Goal: Transaction & Acquisition: Book appointment/travel/reservation

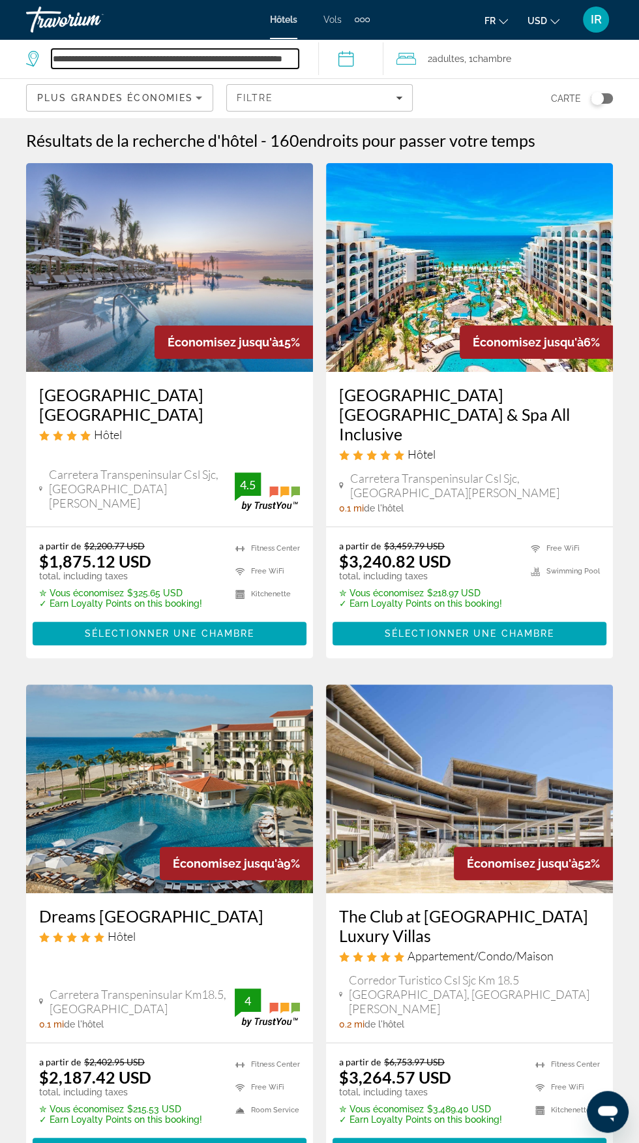
click at [273, 54] on input "**********" at bounding box center [175, 59] width 247 height 20
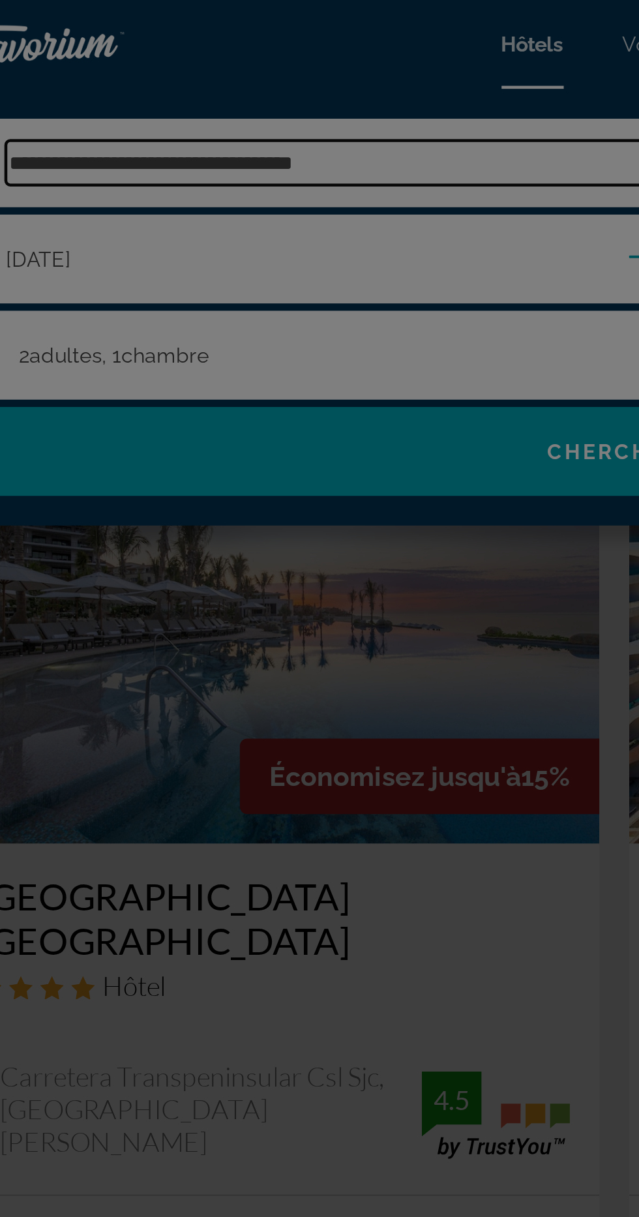
type input "**********"
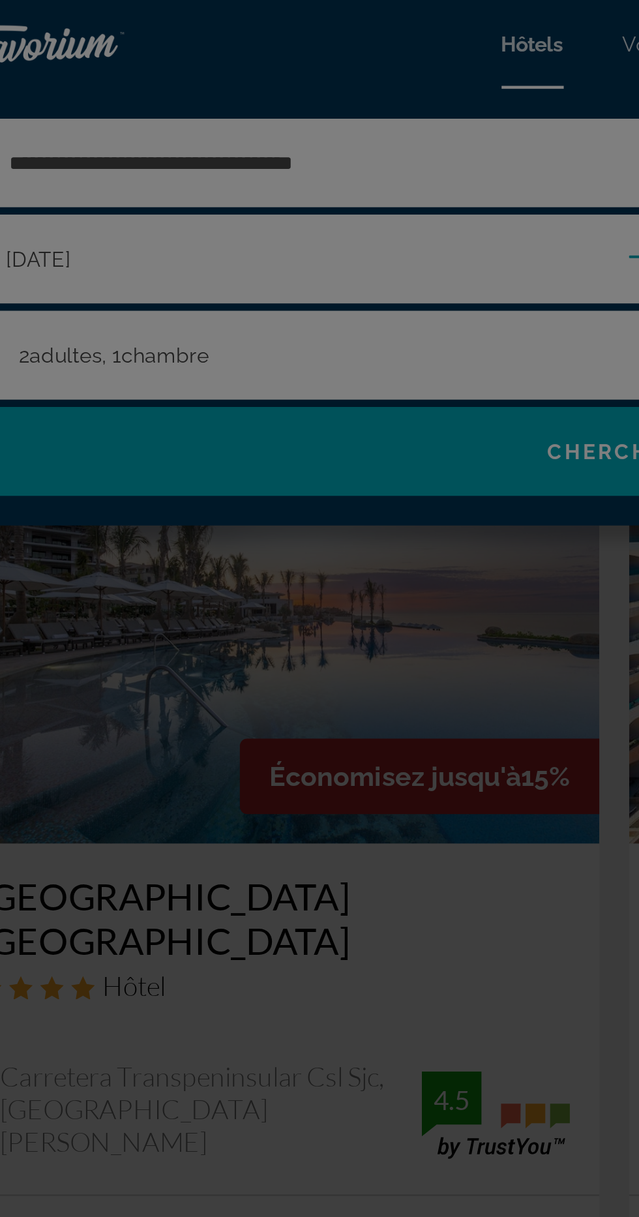
click at [268, 76] on div at bounding box center [319, 608] width 639 height 1217
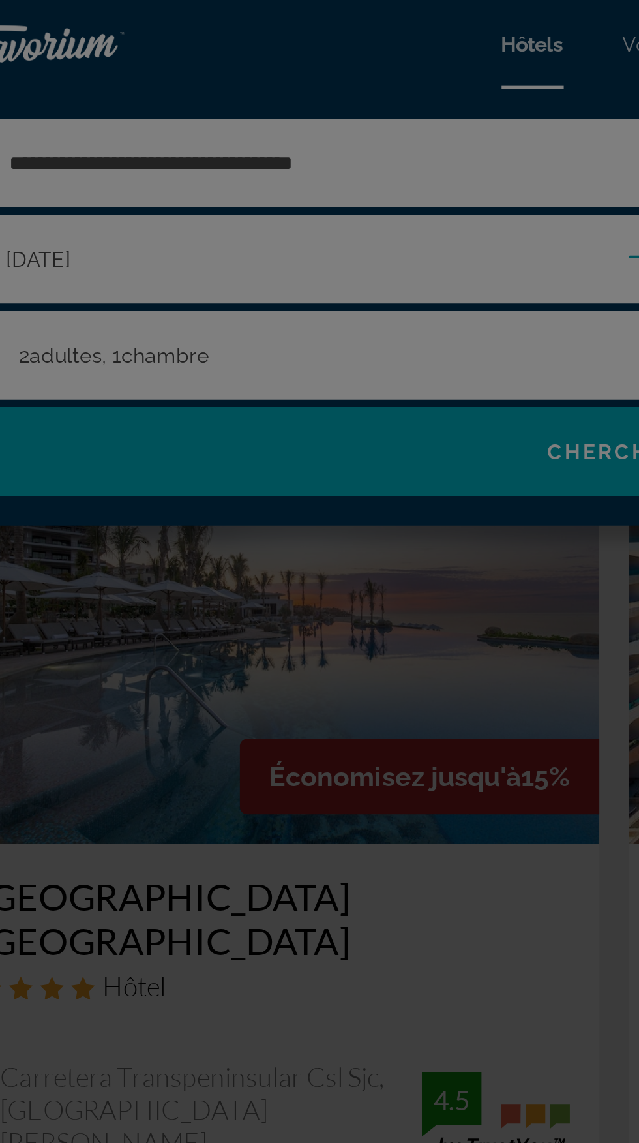
click at [230, 70] on div at bounding box center [319, 571] width 639 height 1143
click at [217, 73] on div at bounding box center [319, 571] width 639 height 1143
click at [206, 68] on div at bounding box center [319, 571] width 639 height 1143
click at [204, 69] on div at bounding box center [319, 571] width 639 height 1143
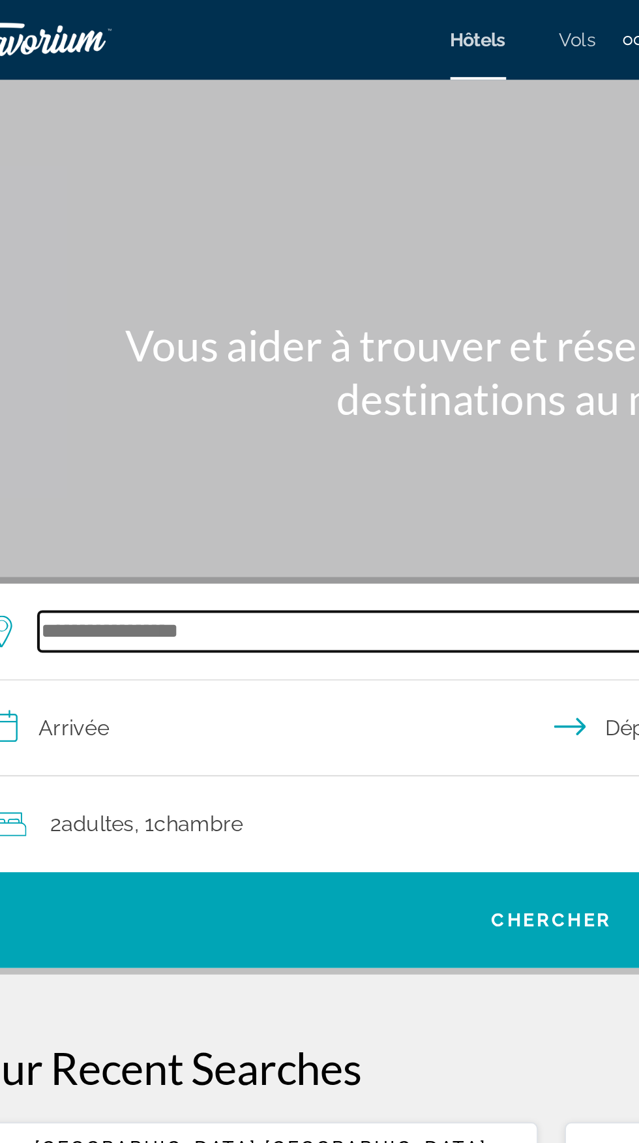
click at [183, 310] on input "Search hotel destination" at bounding box center [322, 310] width 509 height 20
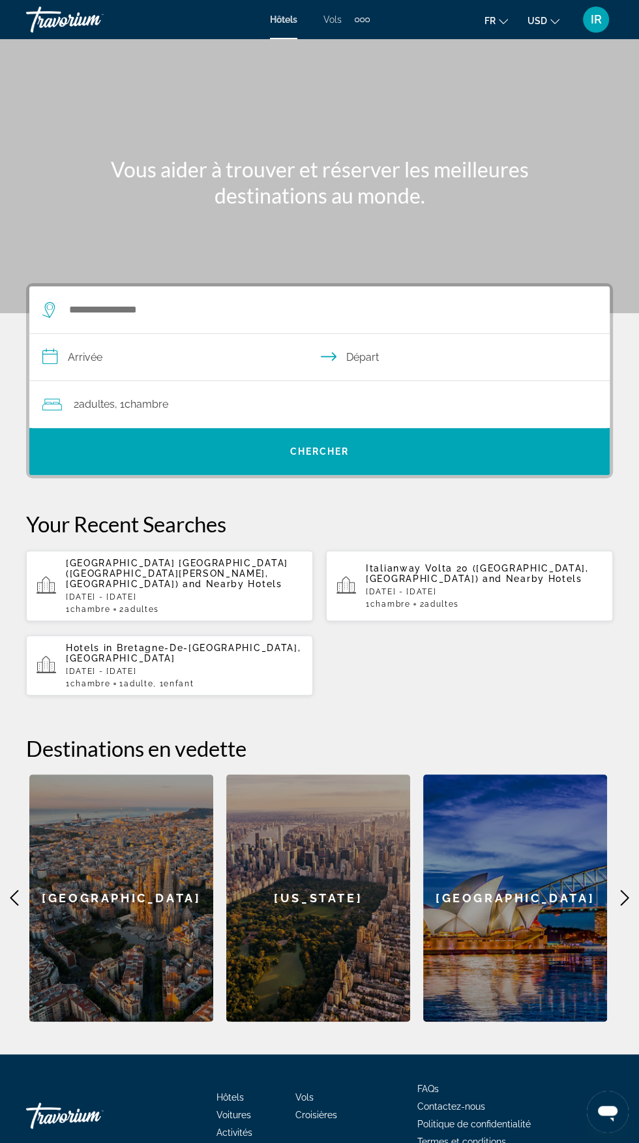
click at [559, 27] on ul "fr English Español Français Italiano Português русский USD USD ($) MXN (Mex$) C…" at bounding box center [532, 19] width 95 height 21
click at [550, 25] on button "USD USD ($) MXN (Mex$) CAD (Can$) GBP (£) EUR (€) AUD (A$) NZD (NZ$) CNY (CN¥)" at bounding box center [544, 20] width 32 height 19
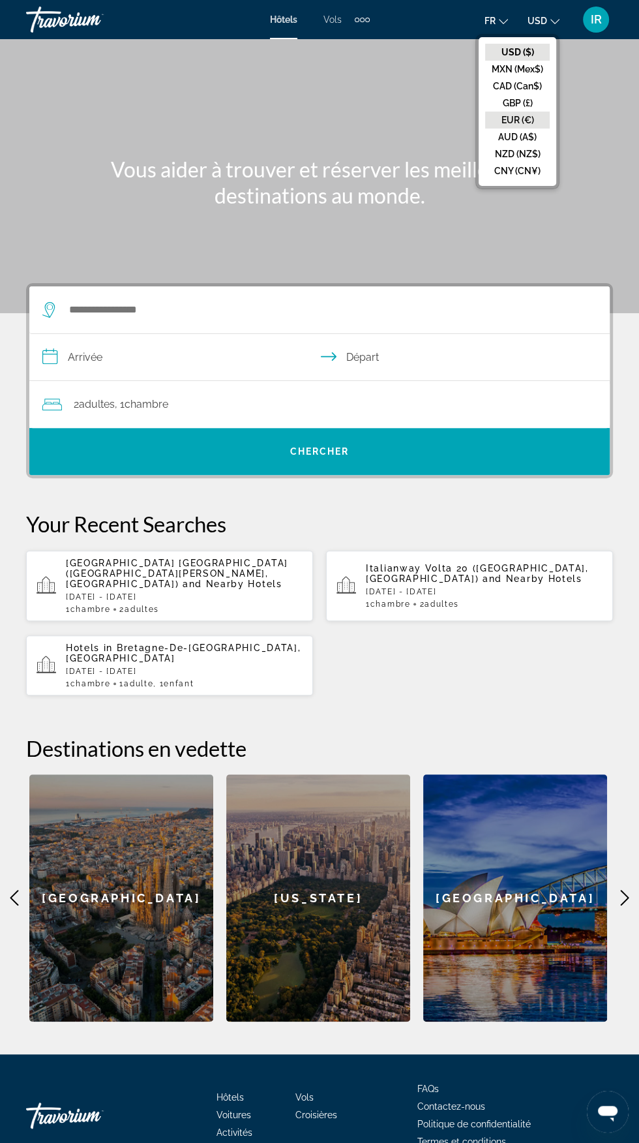
click at [516, 120] on button "EUR (€)" at bounding box center [517, 120] width 65 height 17
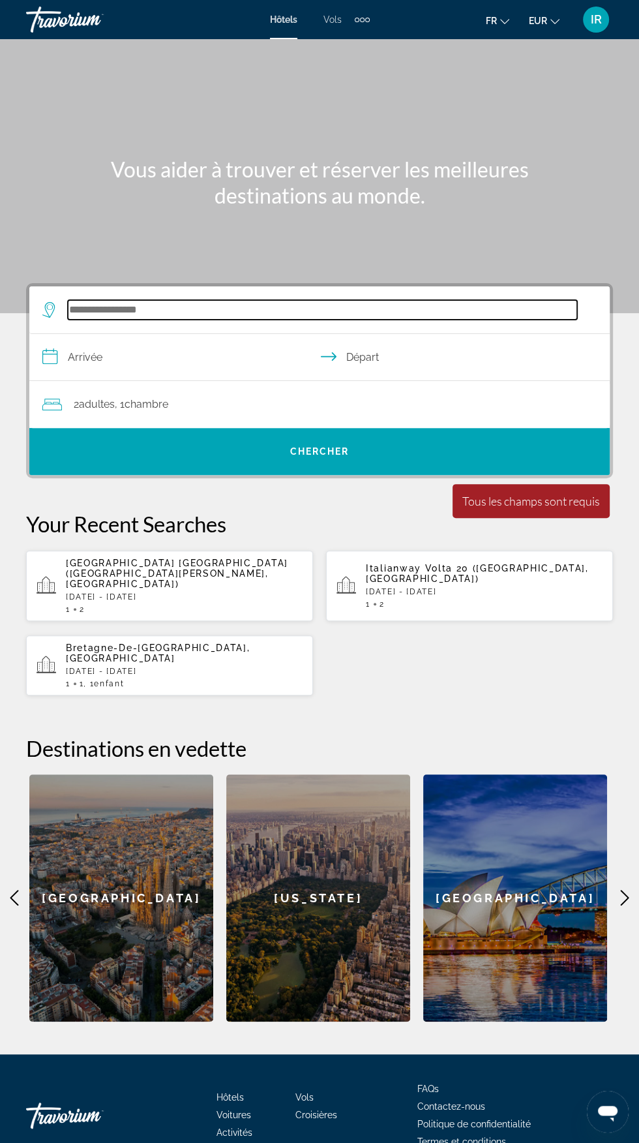
click at [194, 310] on input "Search hotel destination" at bounding box center [322, 310] width 509 height 20
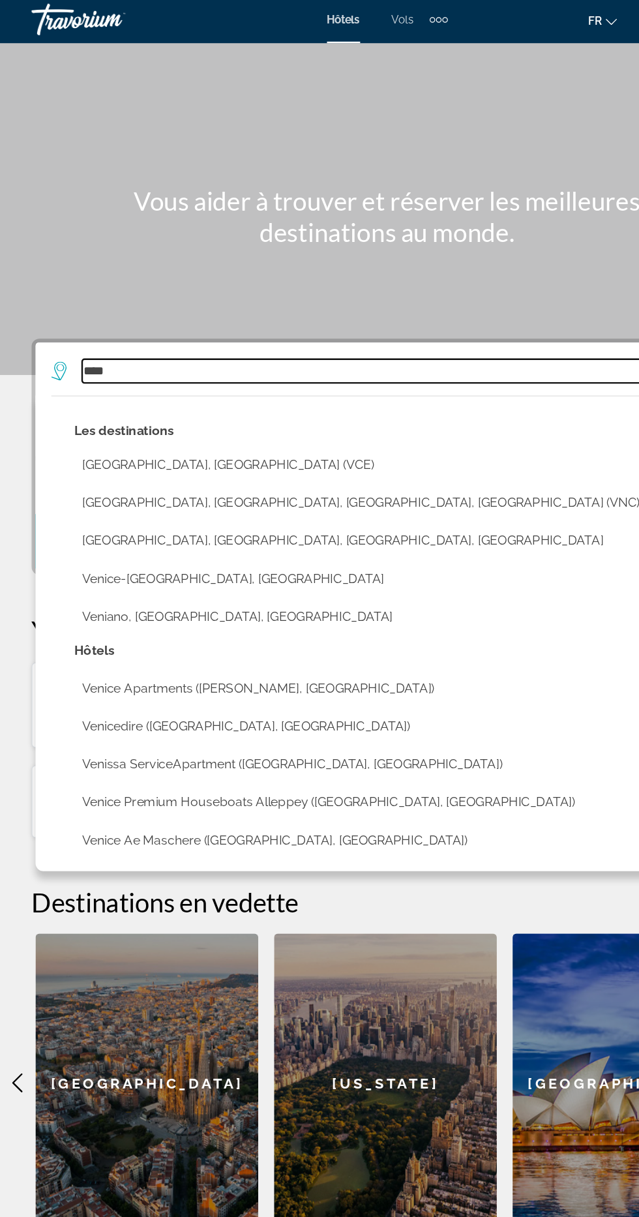
scroll to position [72, 0]
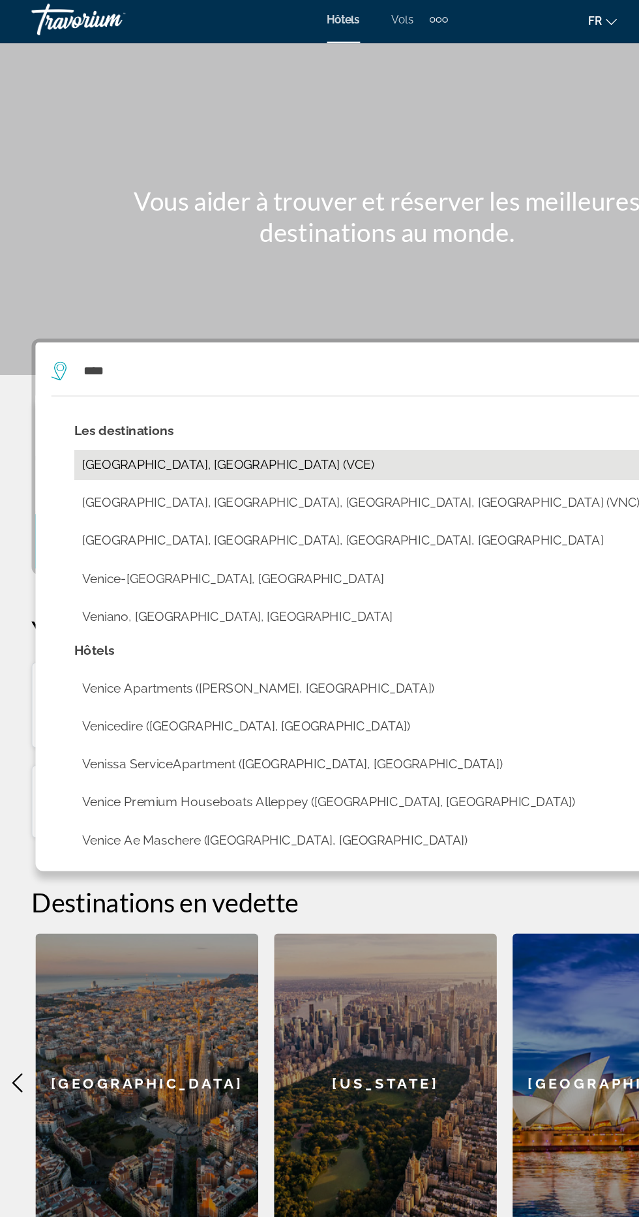
click at [136, 375] on button "Venice, Italy (VCE)" at bounding box center [329, 387] width 536 height 25
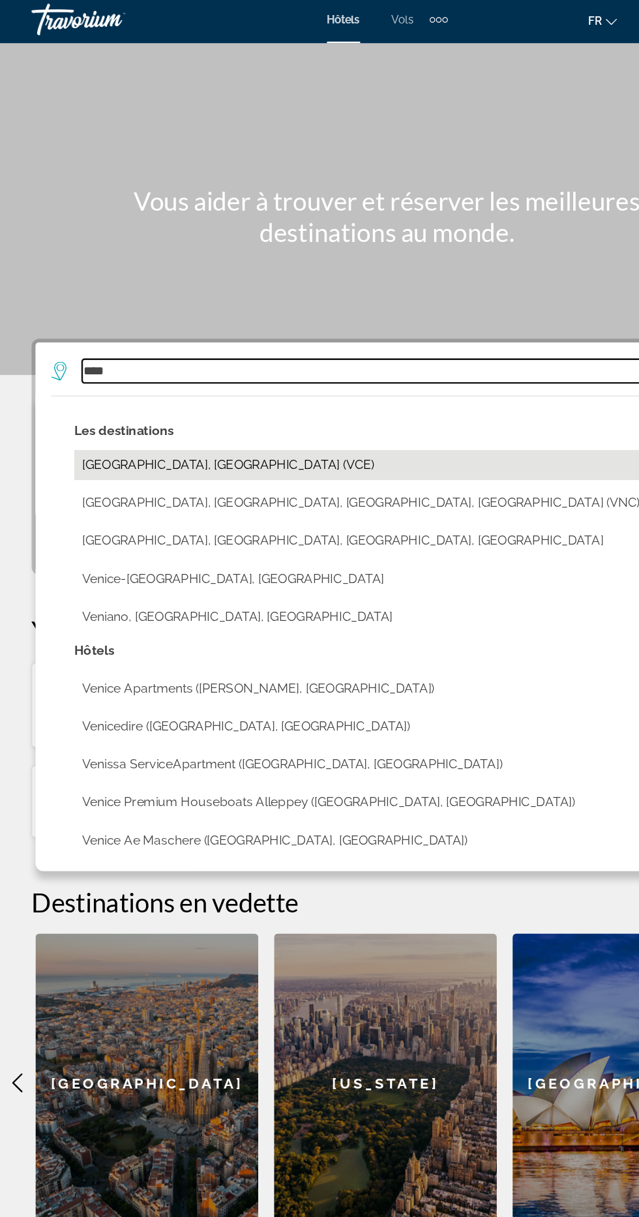
type input "**********"
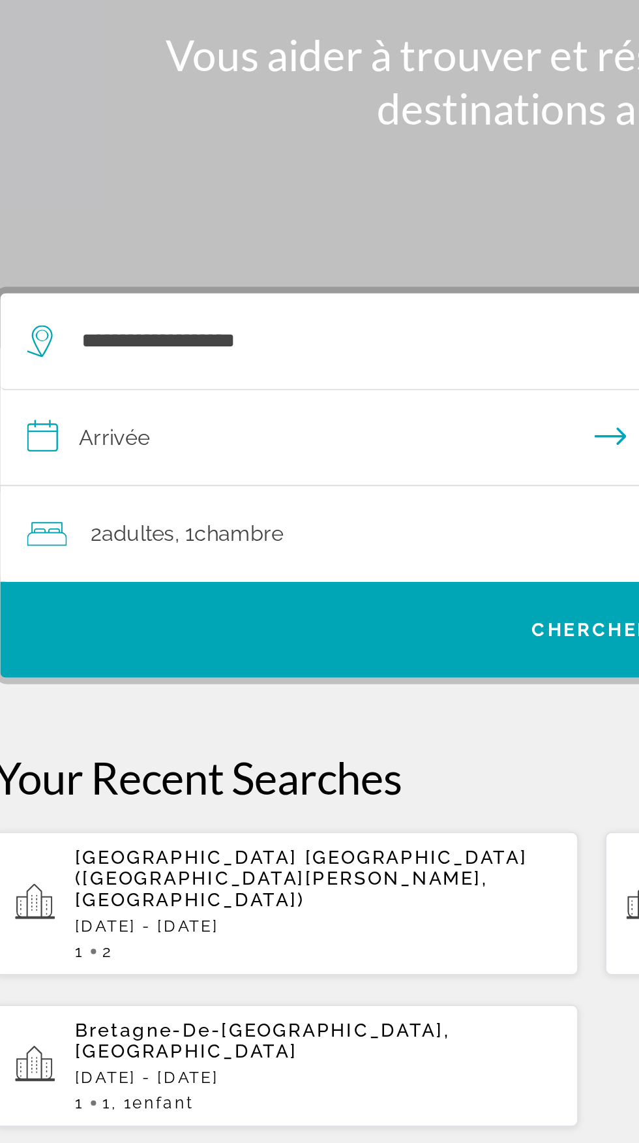
click at [138, 193] on div "Main content" at bounding box center [319, 85] width 639 height 313
click at [134, 288] on input "**********" at bounding box center [322, 288] width 586 height 50
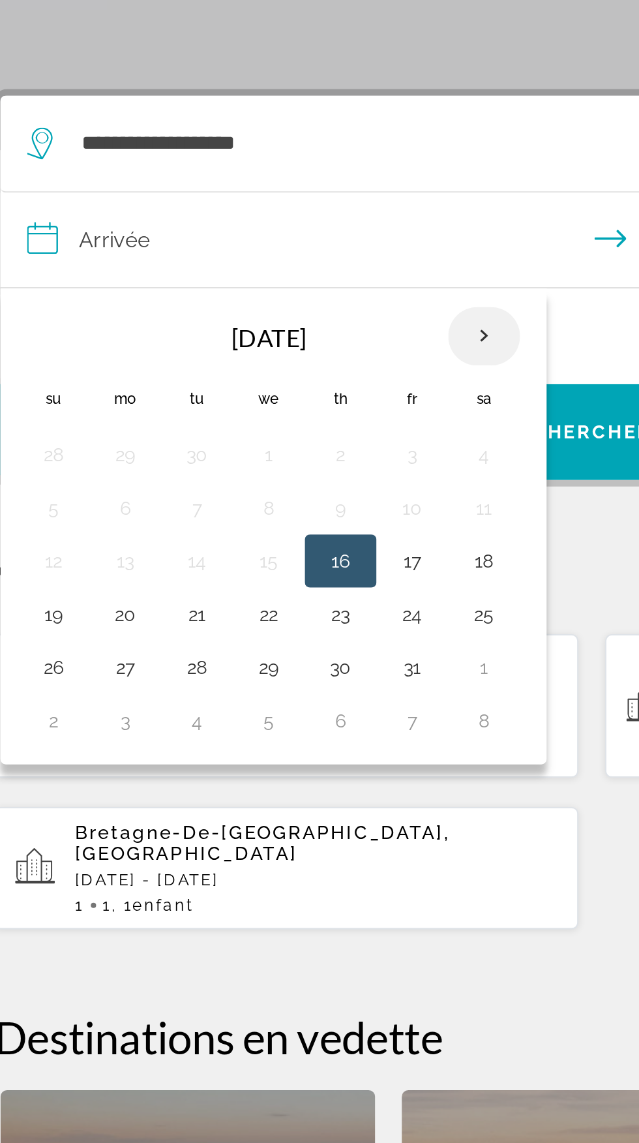
click at [264, 335] on th "Next month" at bounding box center [266, 333] width 35 height 29
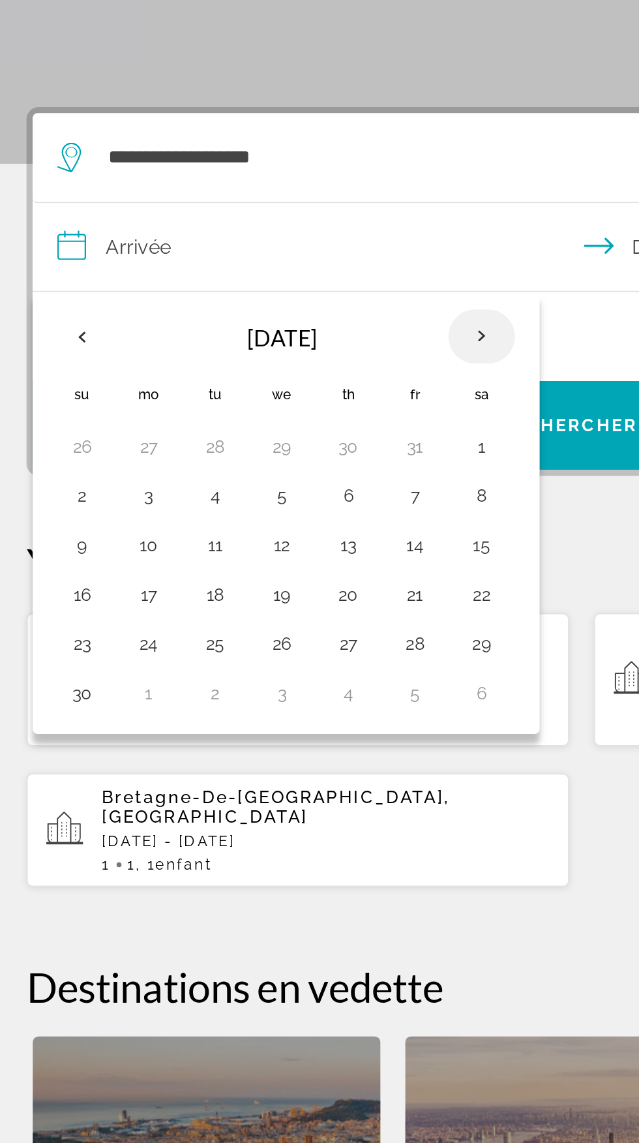
scroll to position [70, 0]
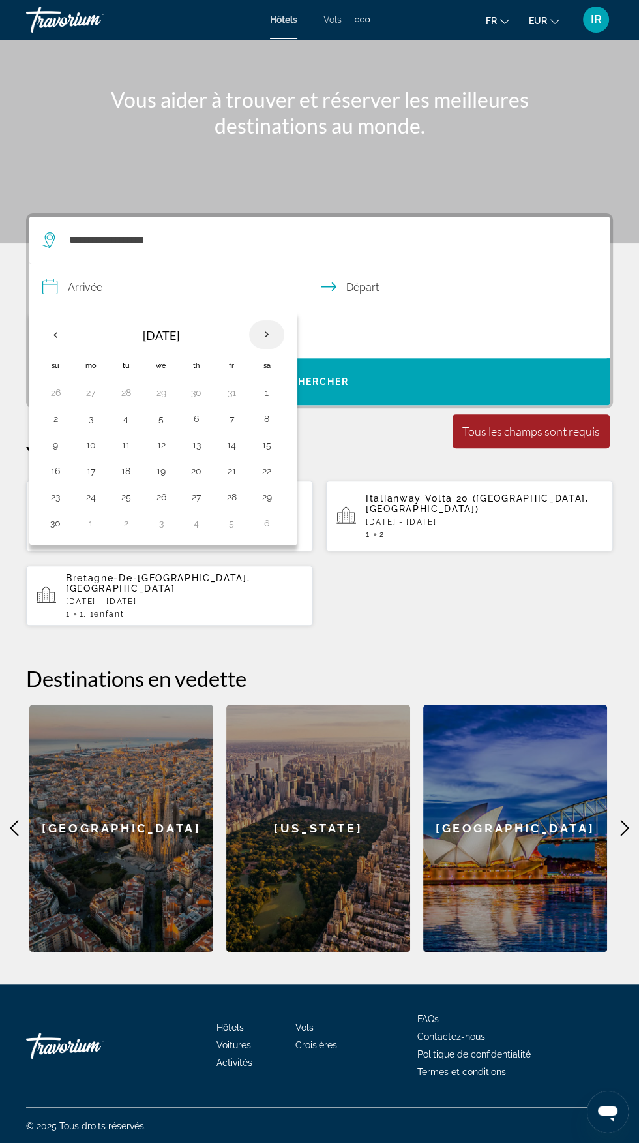
click at [267, 342] on th "Next month" at bounding box center [266, 334] width 35 height 29
click at [267, 344] on th "Next month" at bounding box center [266, 334] width 35 height 29
click at [274, 335] on th "Next month" at bounding box center [266, 334] width 35 height 29
click at [271, 339] on th "Next month" at bounding box center [266, 334] width 35 height 29
click at [268, 345] on th "Next month" at bounding box center [266, 334] width 35 height 29
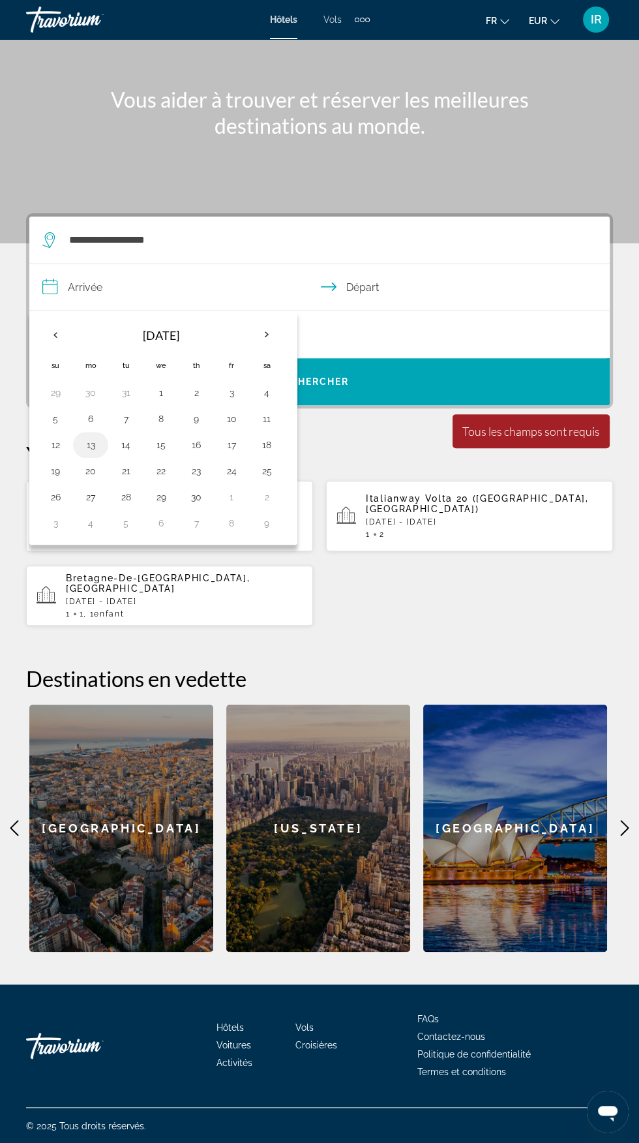
click at [99, 444] on button "13" at bounding box center [90, 445] width 21 height 18
click at [269, 442] on button "18" at bounding box center [266, 445] width 21 height 18
type input "**********"
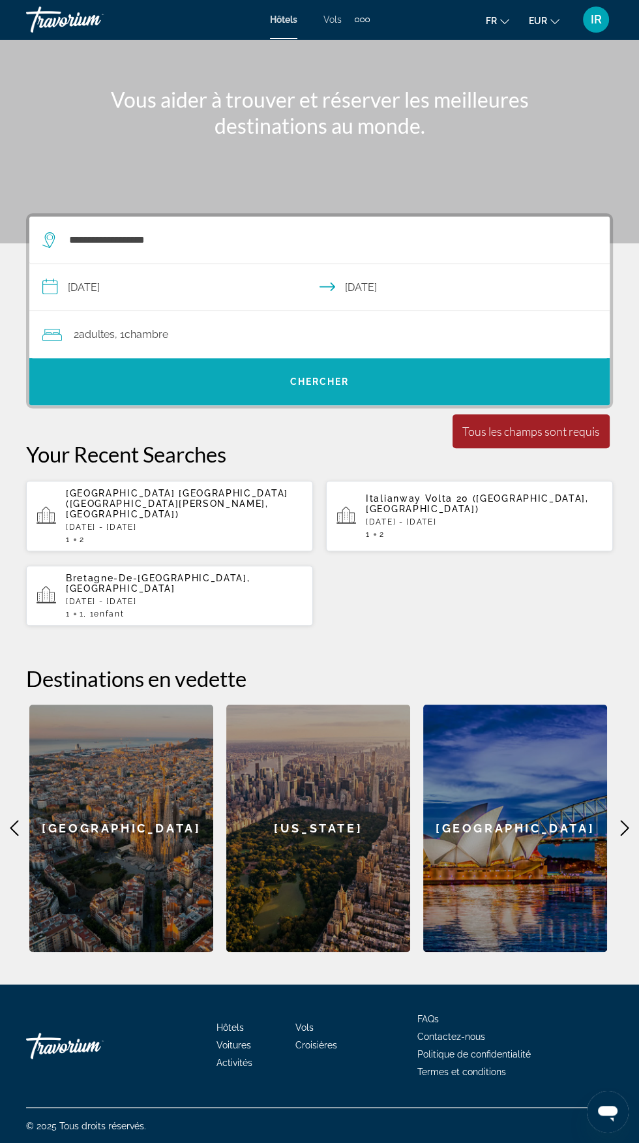
click at [337, 387] on span "Search" at bounding box center [319, 381] width 581 height 31
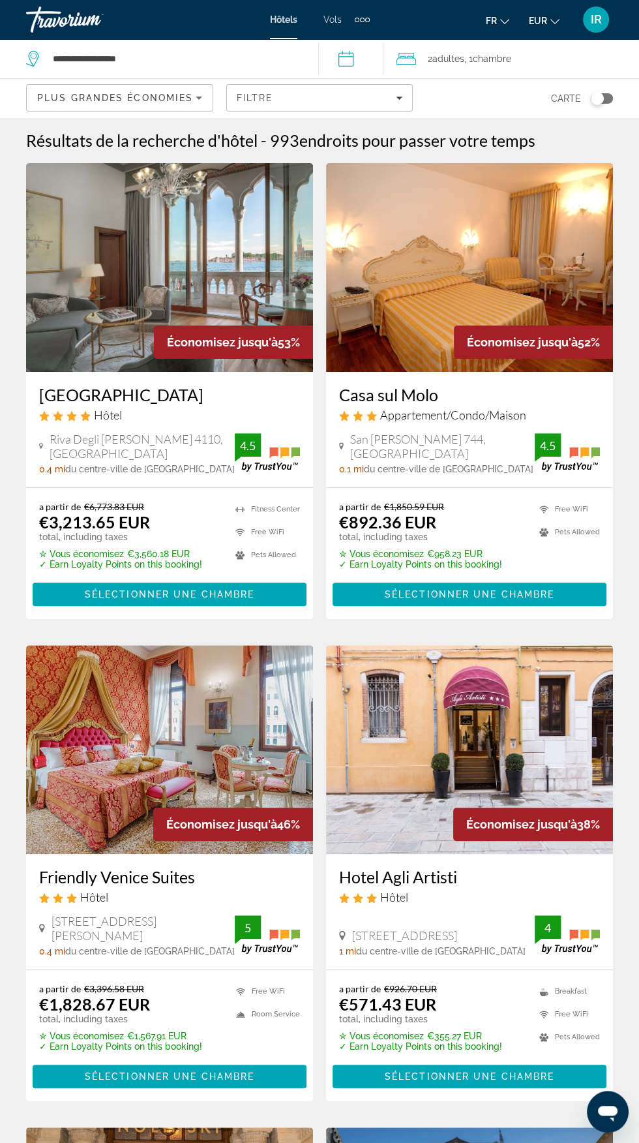
click at [200, 94] on icon "Sort by" at bounding box center [199, 98] width 16 height 16
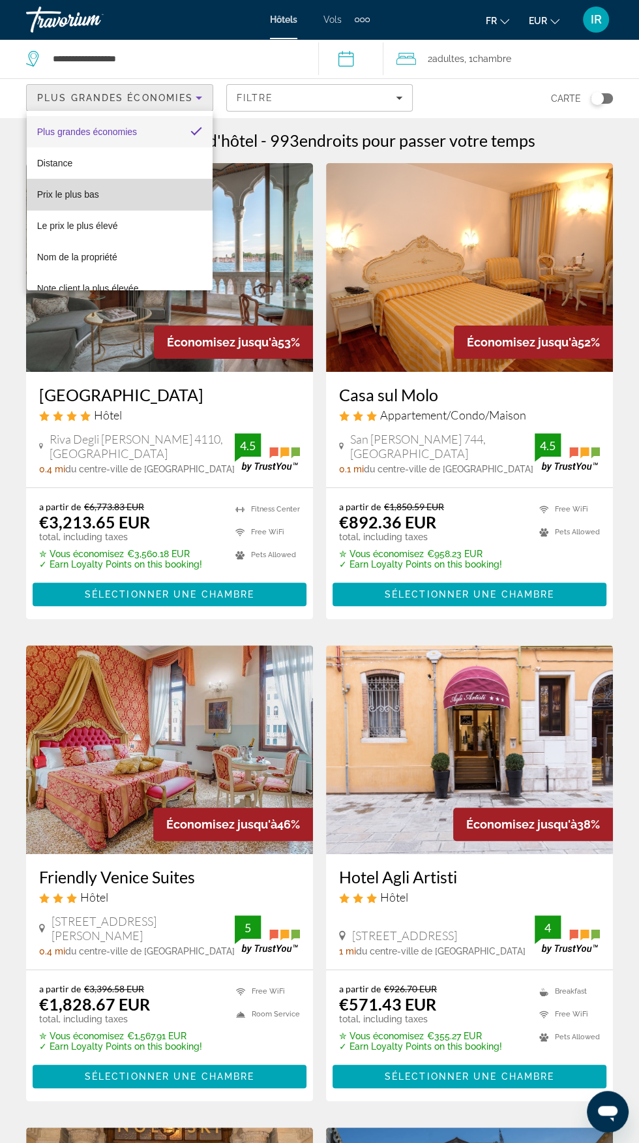
click at [93, 185] on mat-option "Prix le plus bas" at bounding box center [120, 194] width 186 height 31
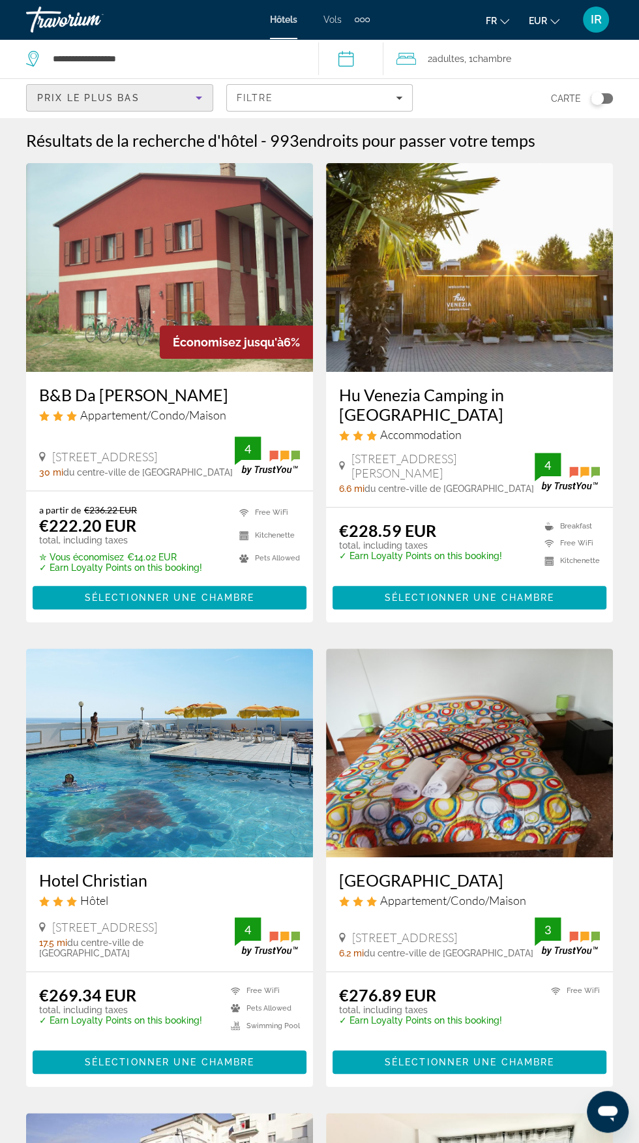
click at [119, 882] on h3 "Hotel Christian" at bounding box center [169, 880] width 261 height 20
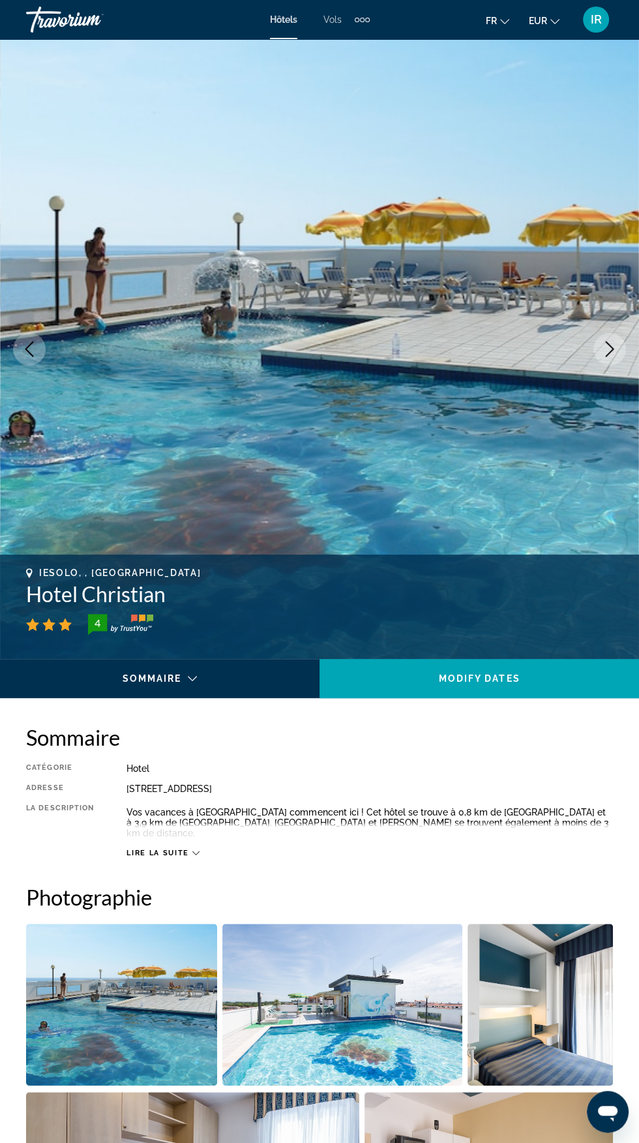
click at [195, 849] on icon "Main content" at bounding box center [195, 852] width 7 height 7
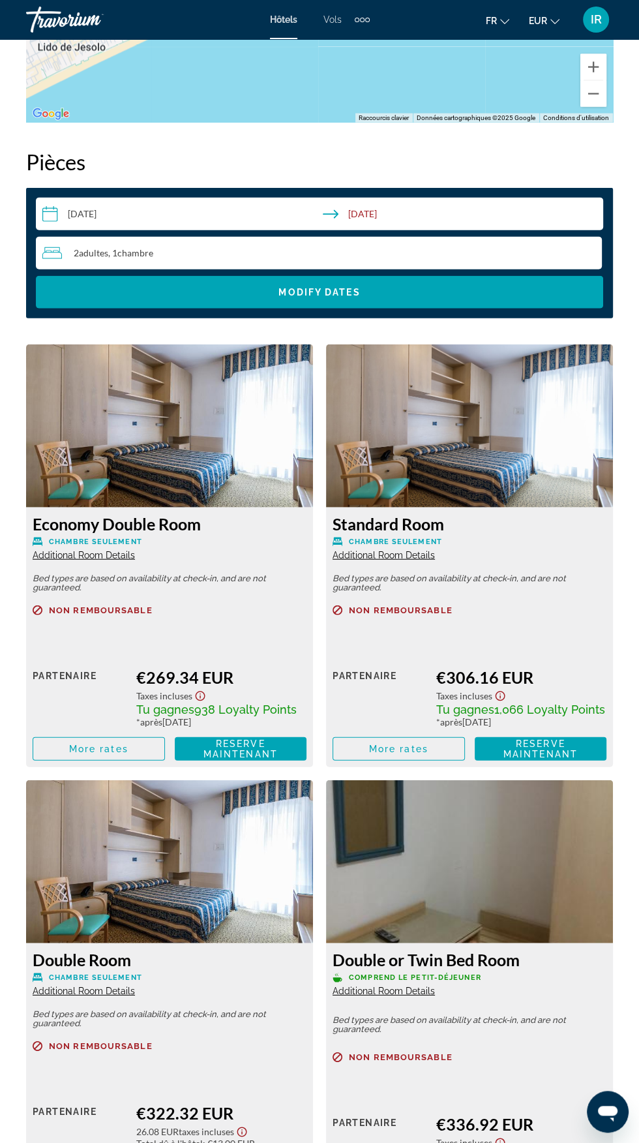
scroll to position [1917, 0]
click at [463, 955] on h3 "Double or Twin Bed Room" at bounding box center [470, 960] width 274 height 20
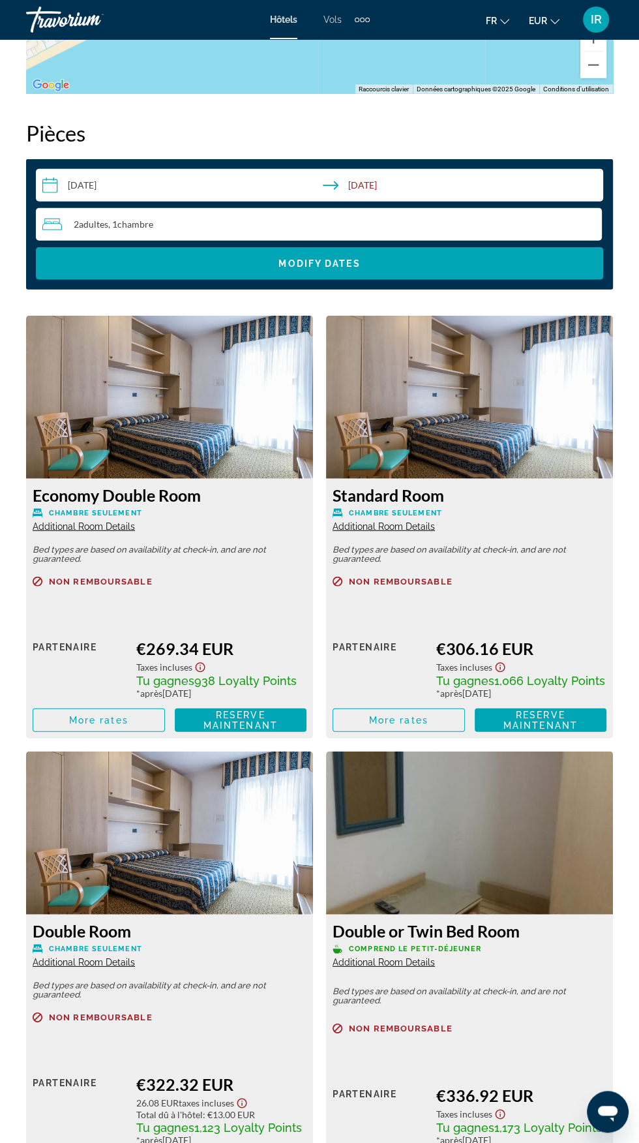
scroll to position [1947, 0]
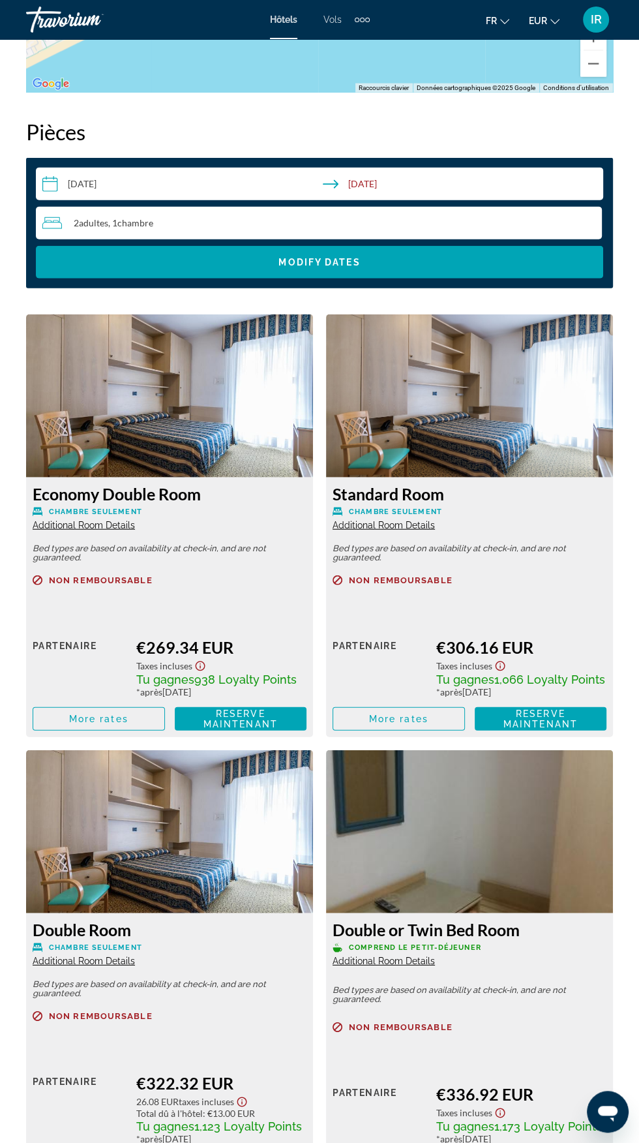
click at [402, 956] on span "Additional Room Details" at bounding box center [384, 961] width 102 height 10
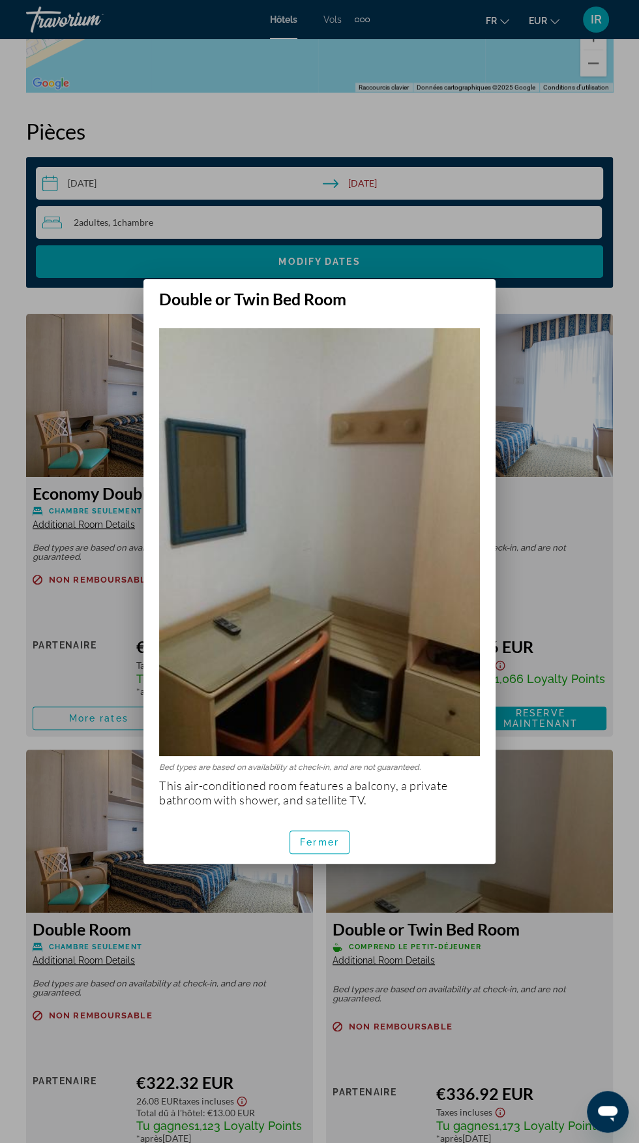
scroll to position [0, 0]
click at [328, 847] on span "Fermer" at bounding box center [319, 842] width 39 height 10
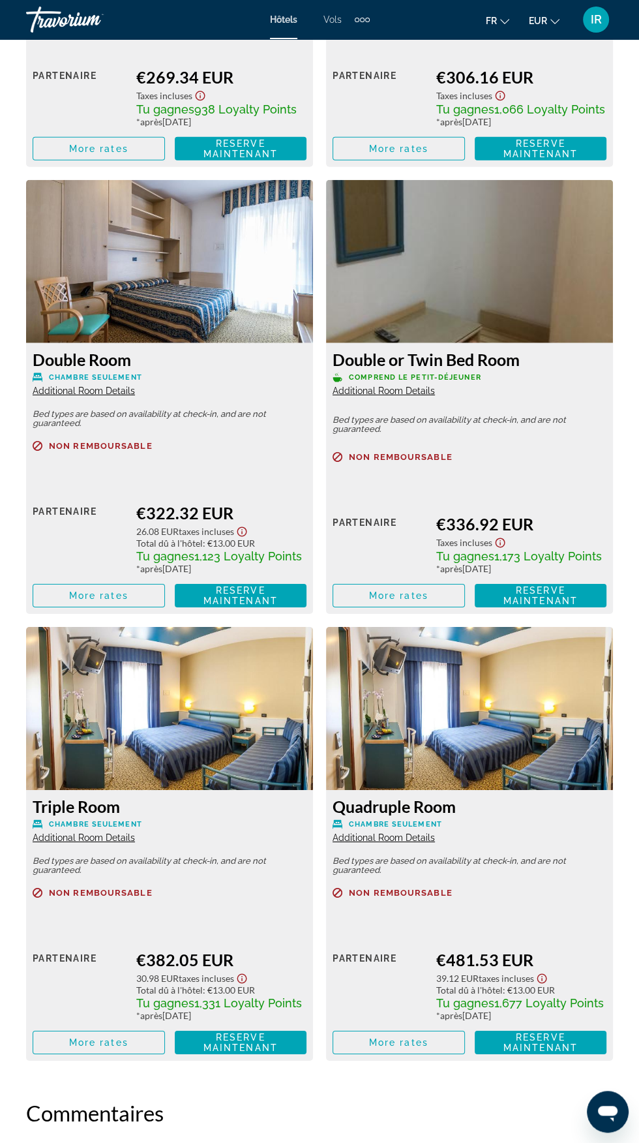
scroll to position [2522, 0]
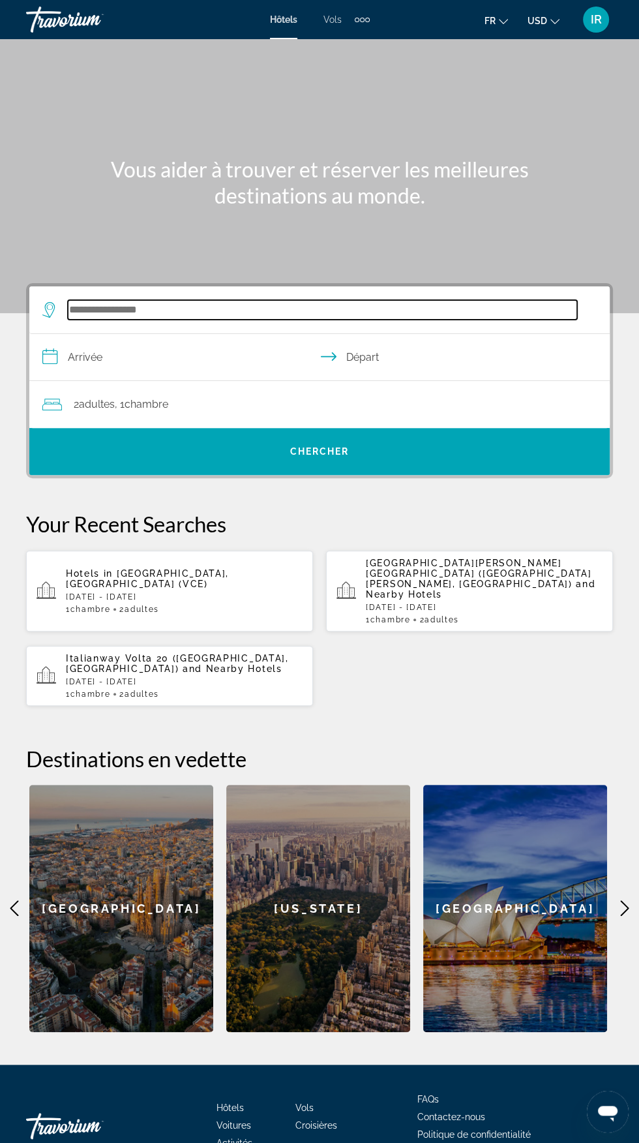
click at [206, 310] on input "Search hotel destination" at bounding box center [322, 310] width 509 height 20
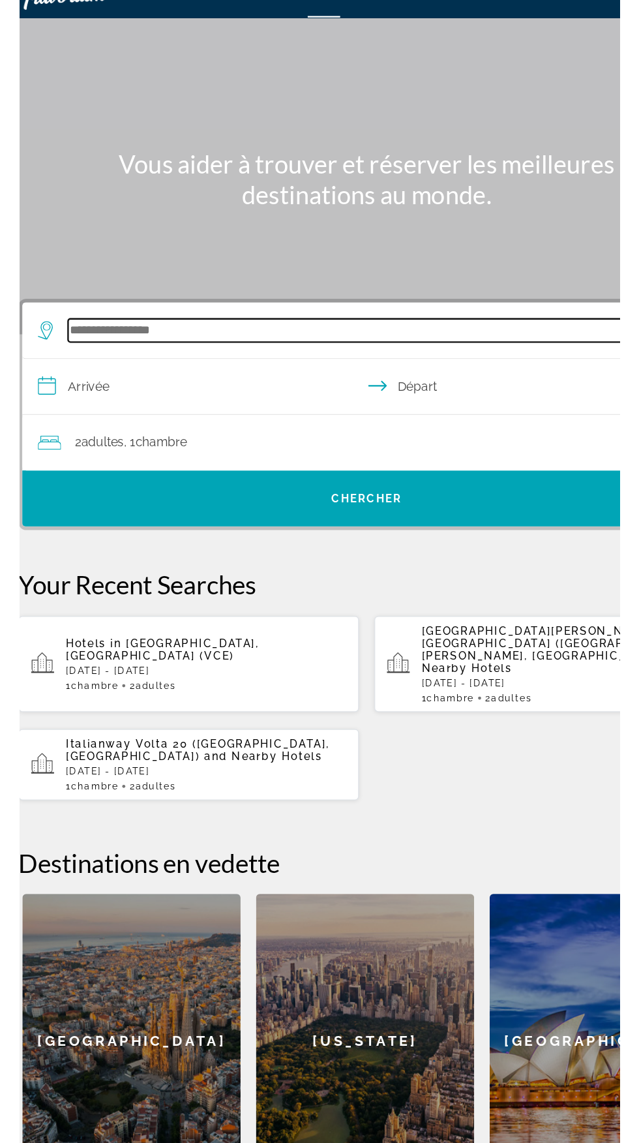
scroll to position [74, 0]
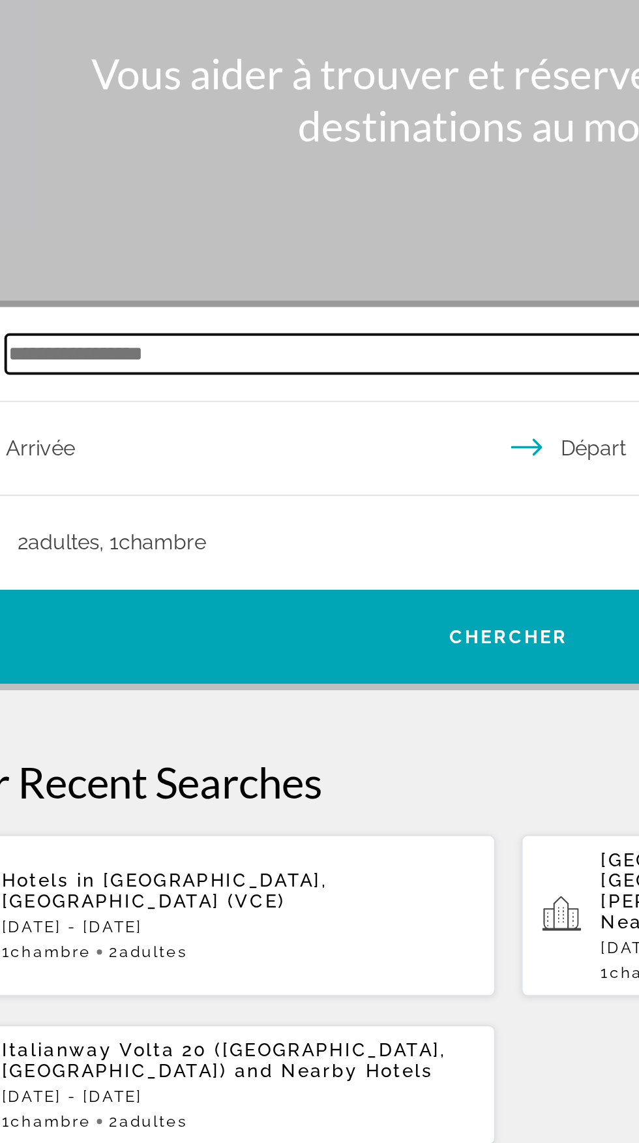
click at [169, 235] on input "Search hotel destination" at bounding box center [322, 236] width 509 height 20
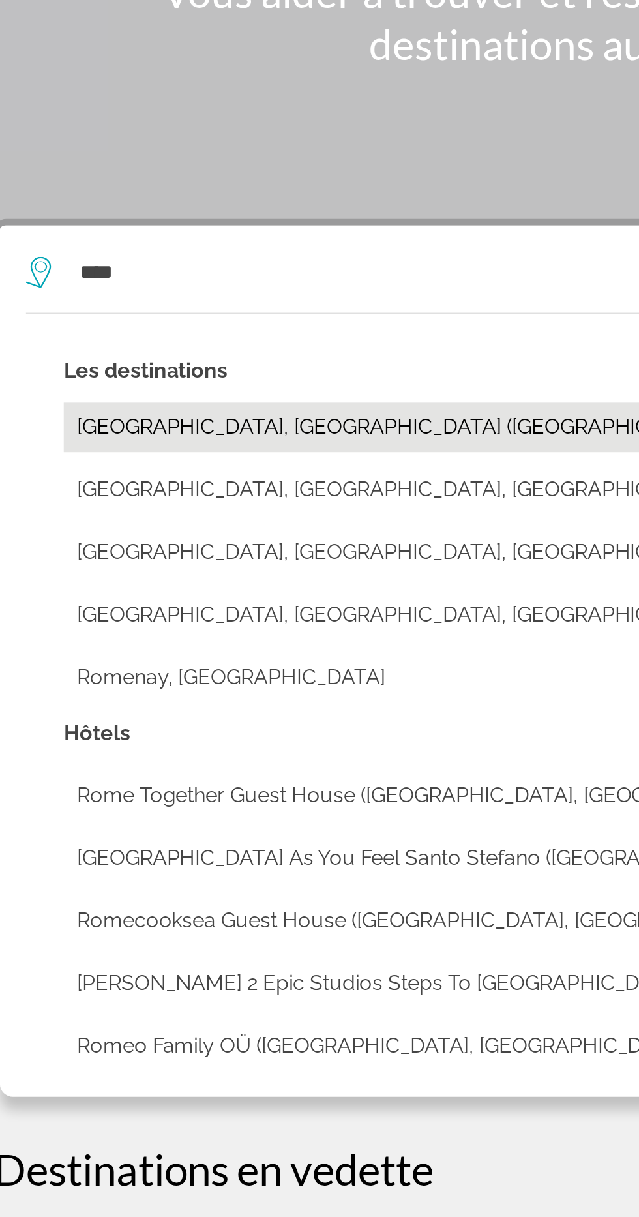
click at [139, 368] on button "Rome, Italy (ROM)" at bounding box center [329, 380] width 536 height 25
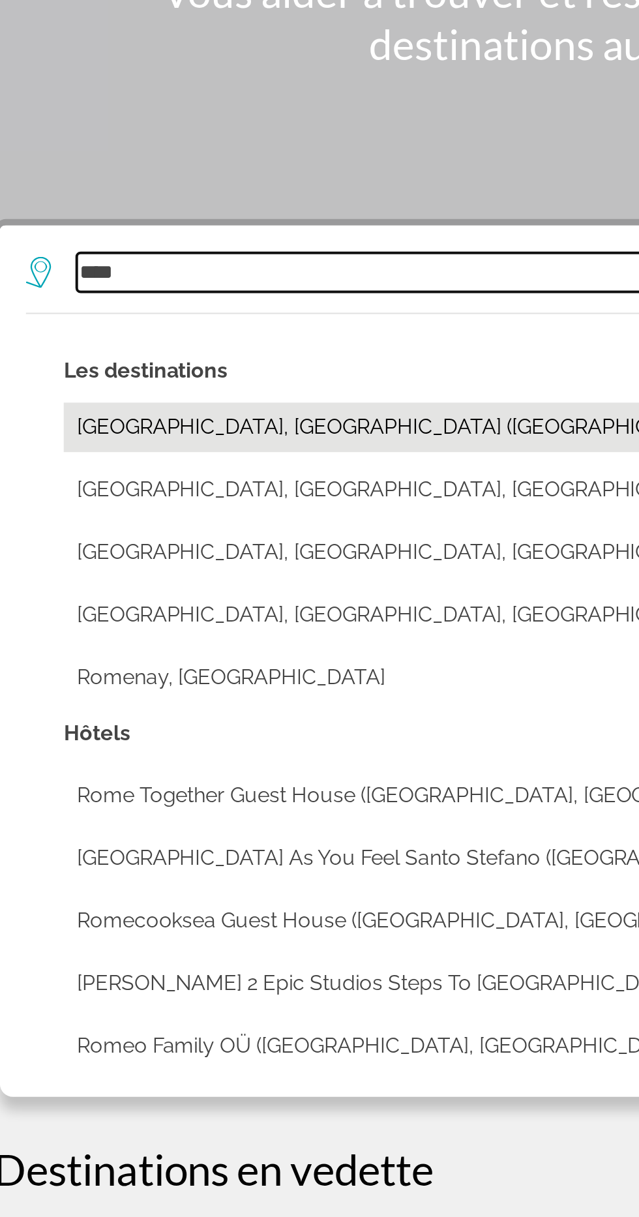
type input "**********"
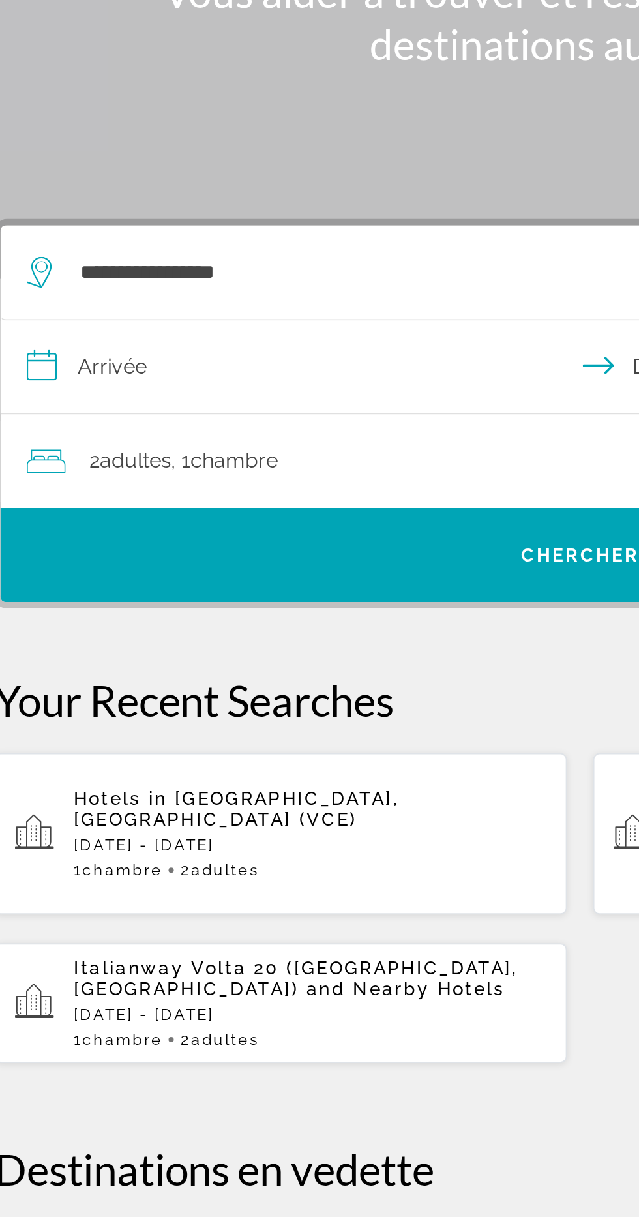
click at [160, 327] on input "**********" at bounding box center [322, 352] width 586 height 50
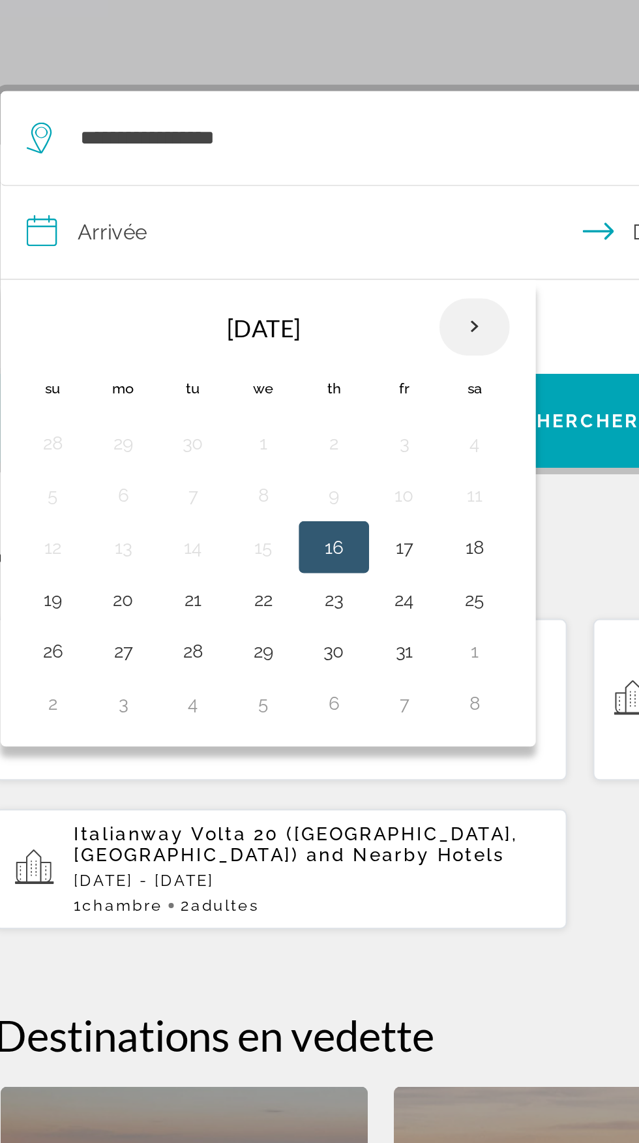
click at [265, 330] on th "Next month" at bounding box center [266, 330] width 35 height 29
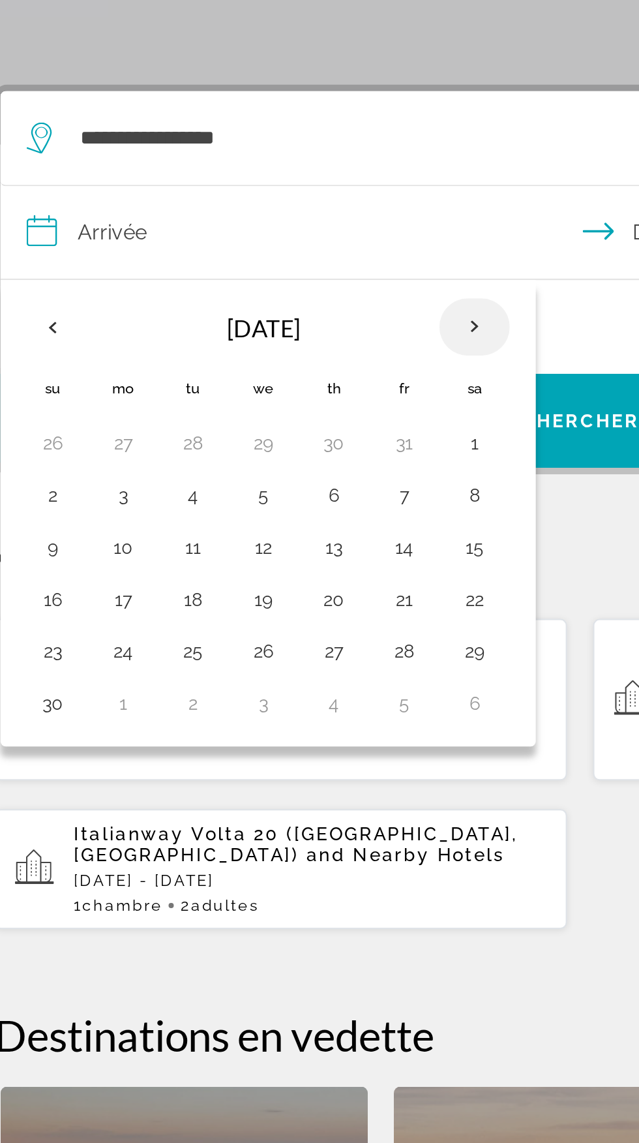
click at [263, 330] on th "Next month" at bounding box center [266, 330] width 35 height 29
click at [256, 332] on th "Next month" at bounding box center [266, 330] width 35 height 29
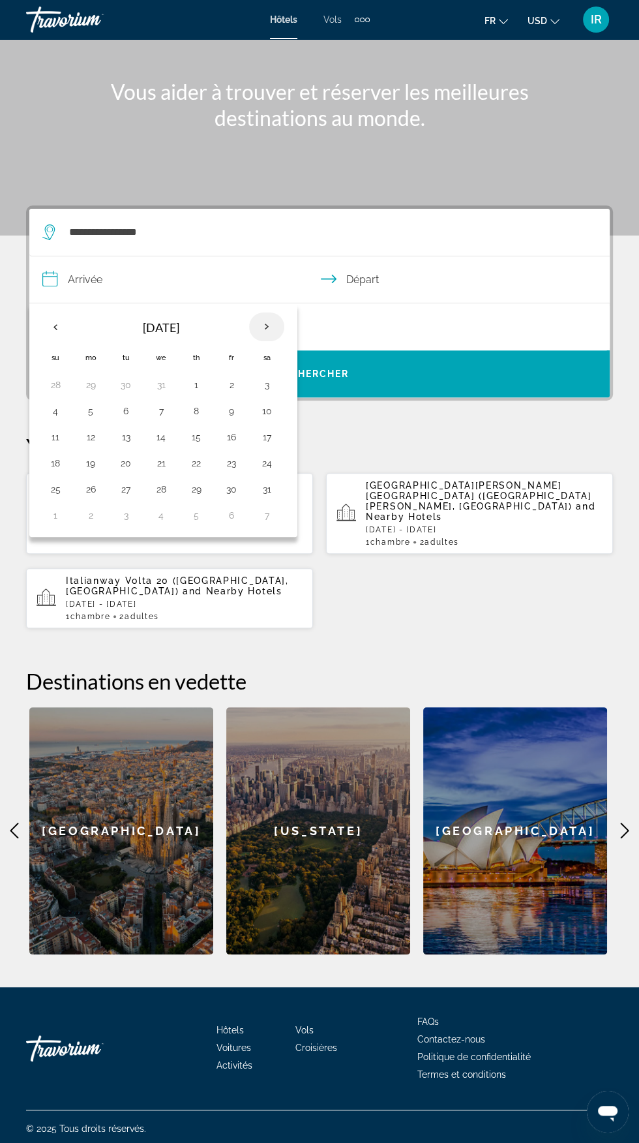
click at [261, 325] on th "Next month" at bounding box center [266, 326] width 35 height 29
click at [265, 333] on th "Next month" at bounding box center [266, 326] width 35 height 29
click at [271, 325] on th "Next month" at bounding box center [266, 326] width 35 height 29
click at [92, 432] on button "13" at bounding box center [90, 437] width 21 height 18
click at [264, 437] on button "18" at bounding box center [266, 437] width 21 height 18
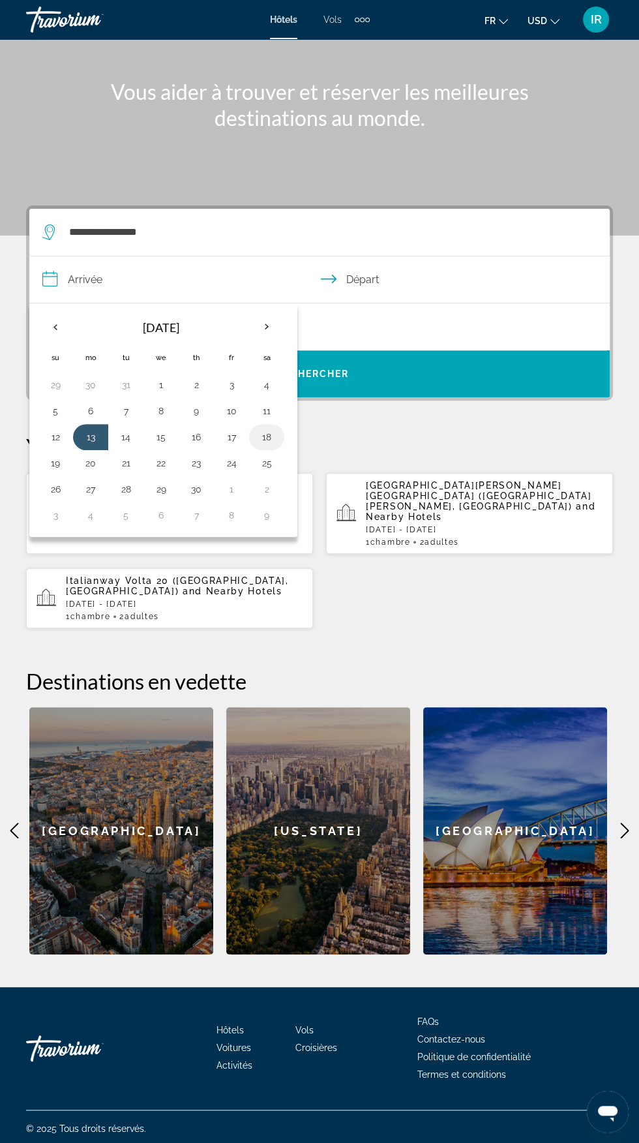
type input "**********"
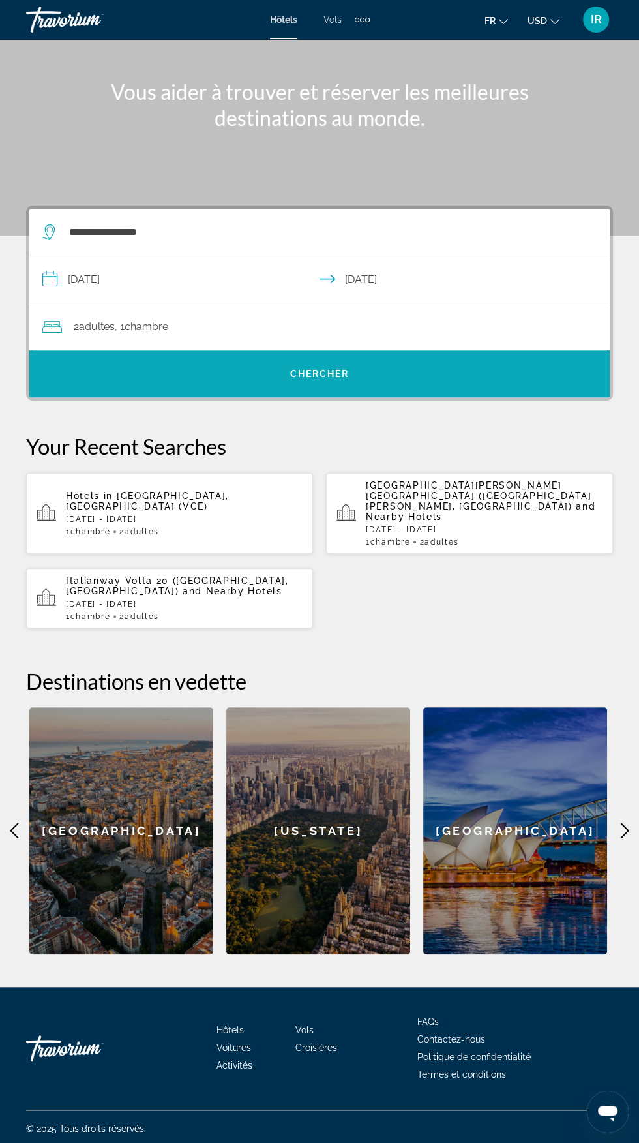
click at [340, 376] on span "Chercher" at bounding box center [319, 374] width 59 height 10
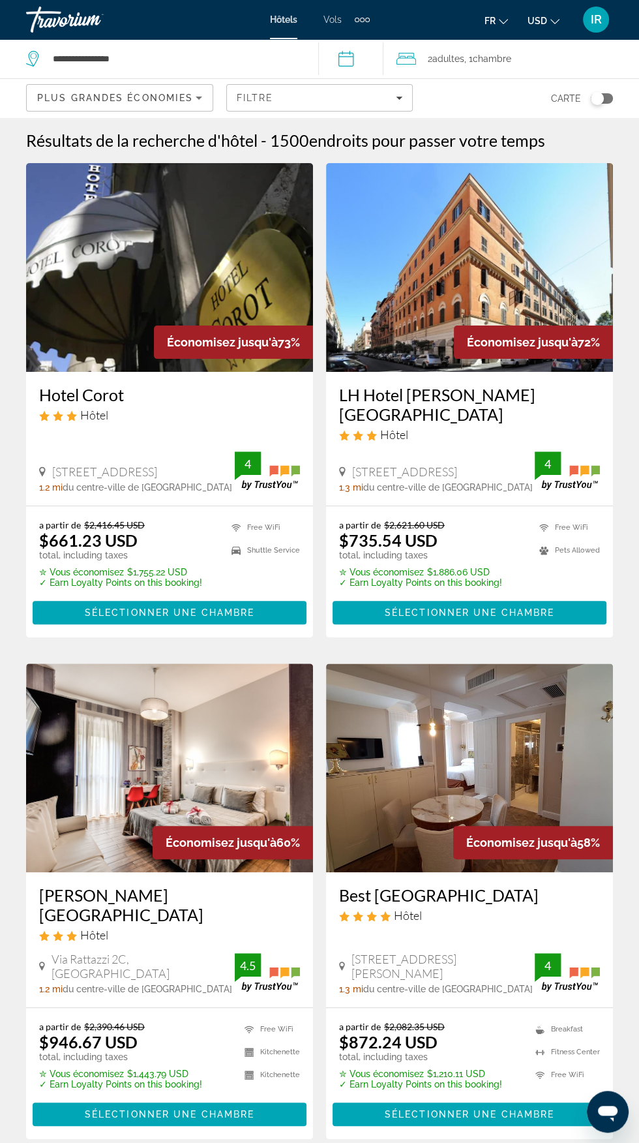
click at [196, 98] on icon "Sort by" at bounding box center [199, 98] width 16 height 16
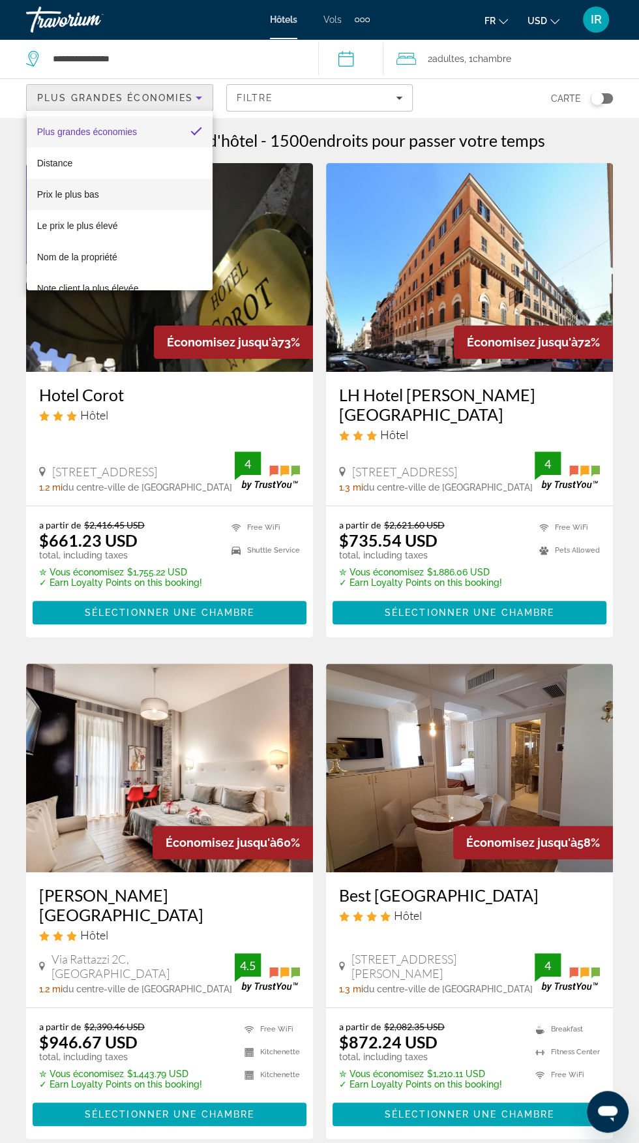
click at [97, 196] on span "Prix le plus bas" at bounding box center [68, 194] width 62 height 10
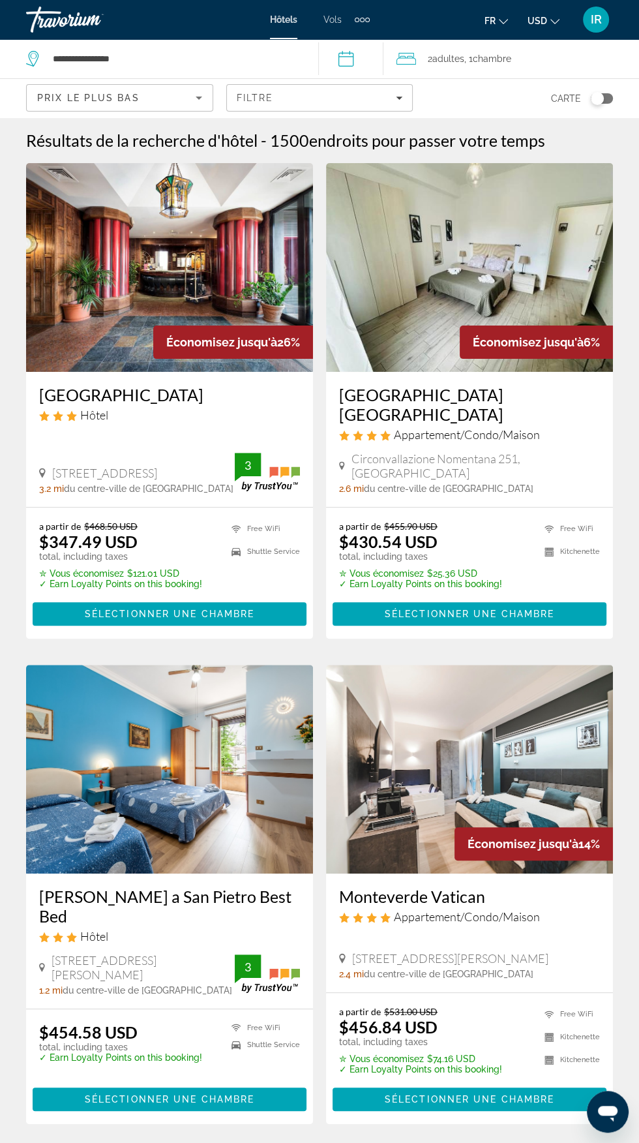
click at [127, 395] on h3 "[GEOGRAPHIC_DATA]" at bounding box center [169, 395] width 261 height 20
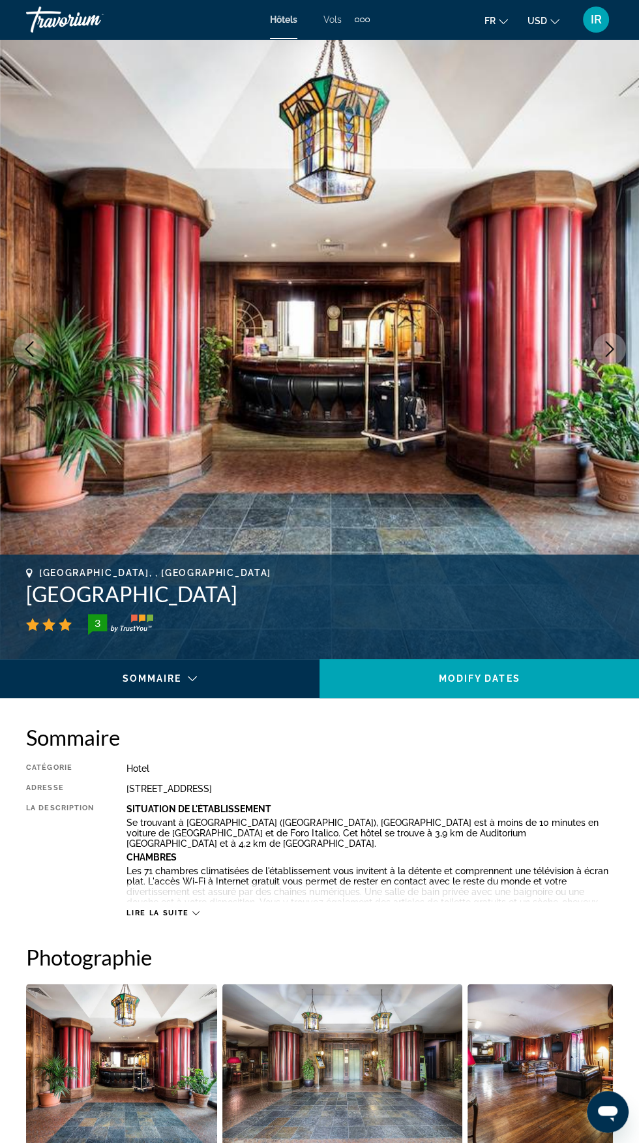
click at [195, 913] on icon "Main content" at bounding box center [195, 912] width 7 height 7
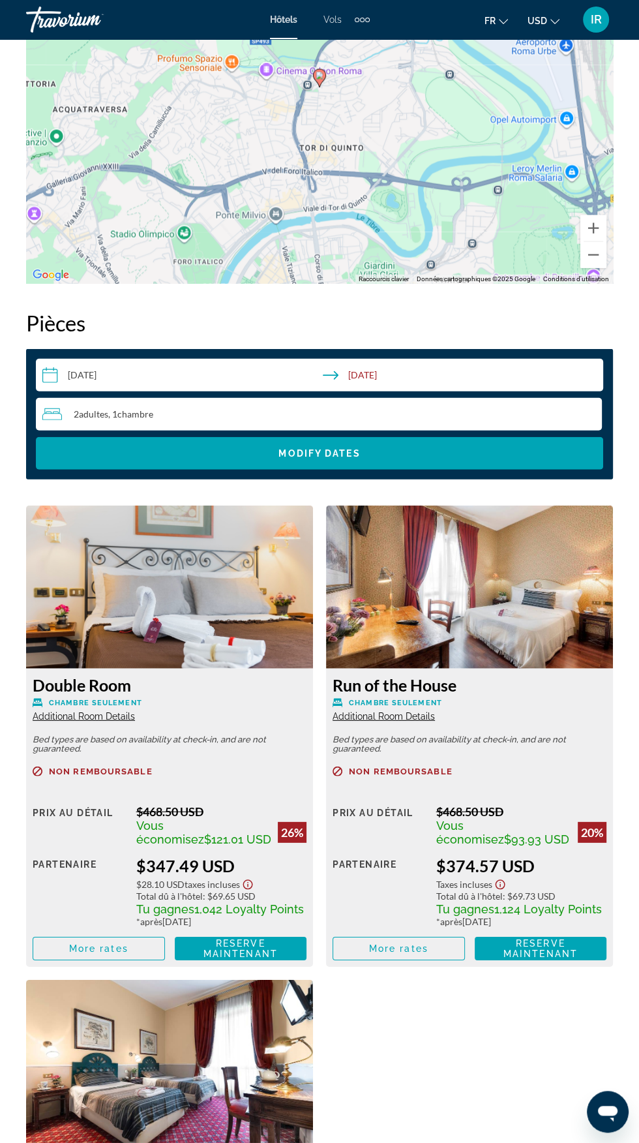
scroll to position [2012, 0]
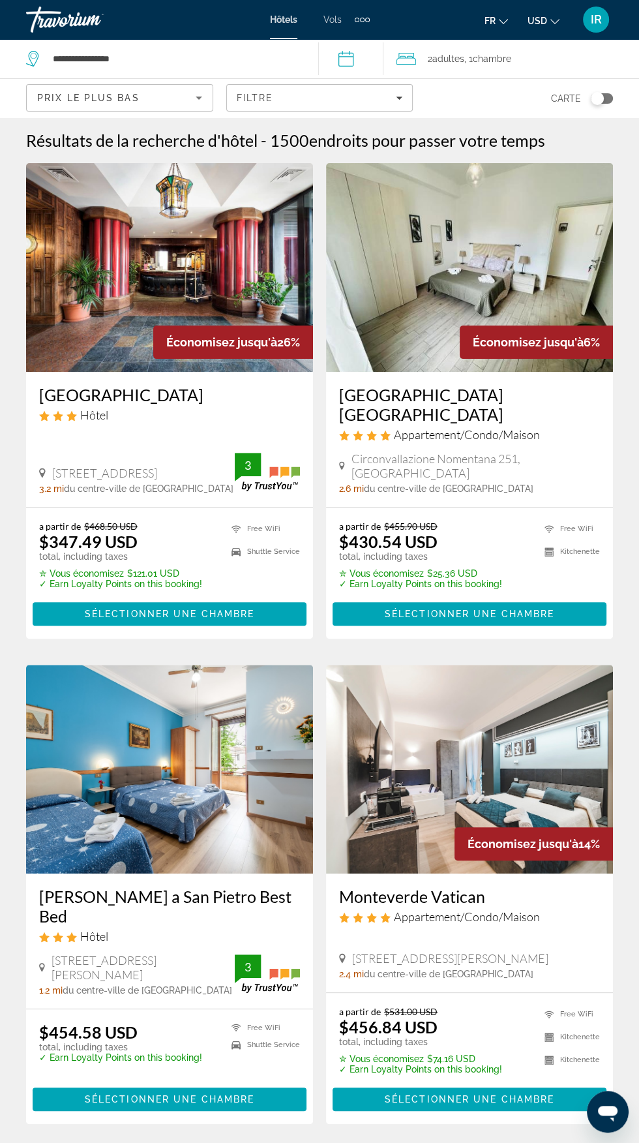
click at [556, 21] on icon "Change currency" at bounding box center [555, 21] width 9 height 9
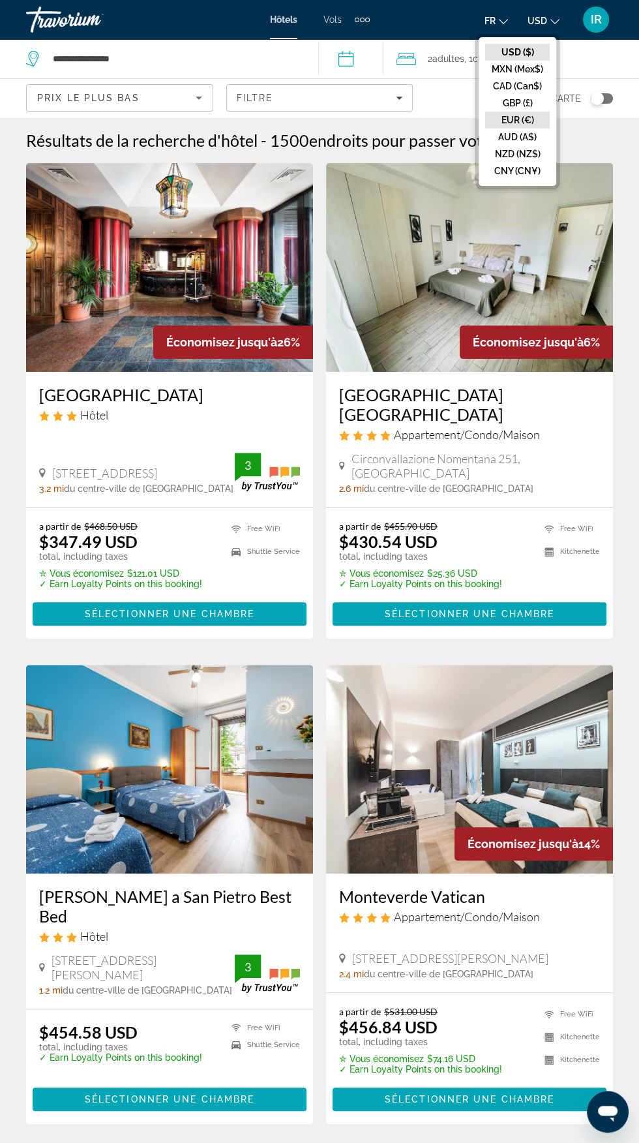
click at [526, 124] on button "EUR (€)" at bounding box center [517, 120] width 65 height 17
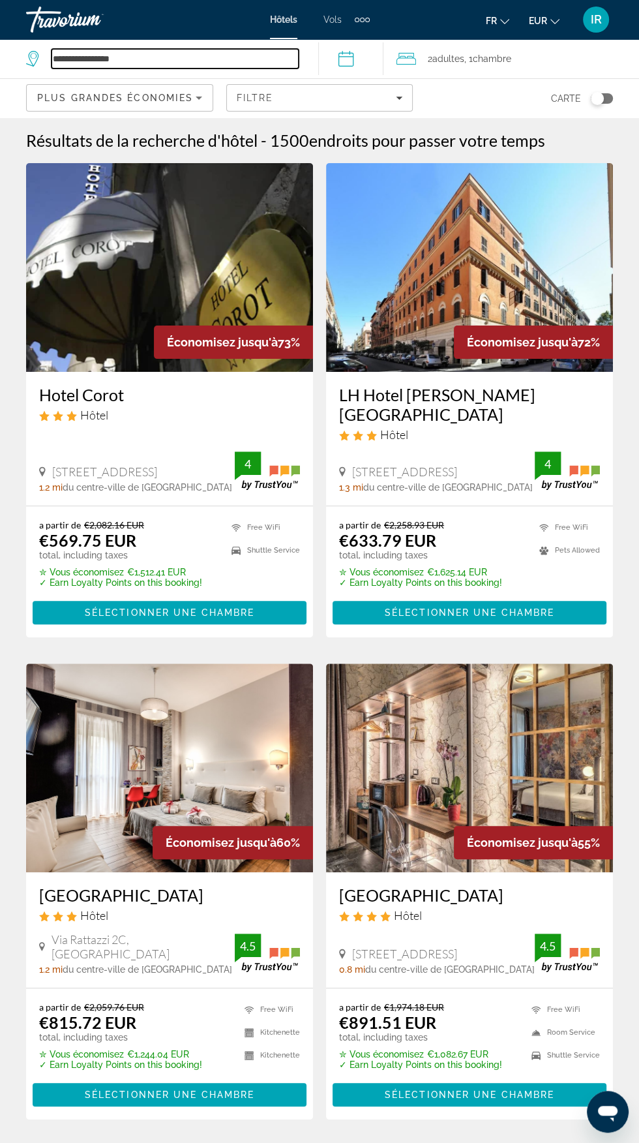
click at [185, 61] on input "**********" at bounding box center [175, 59] width 247 height 20
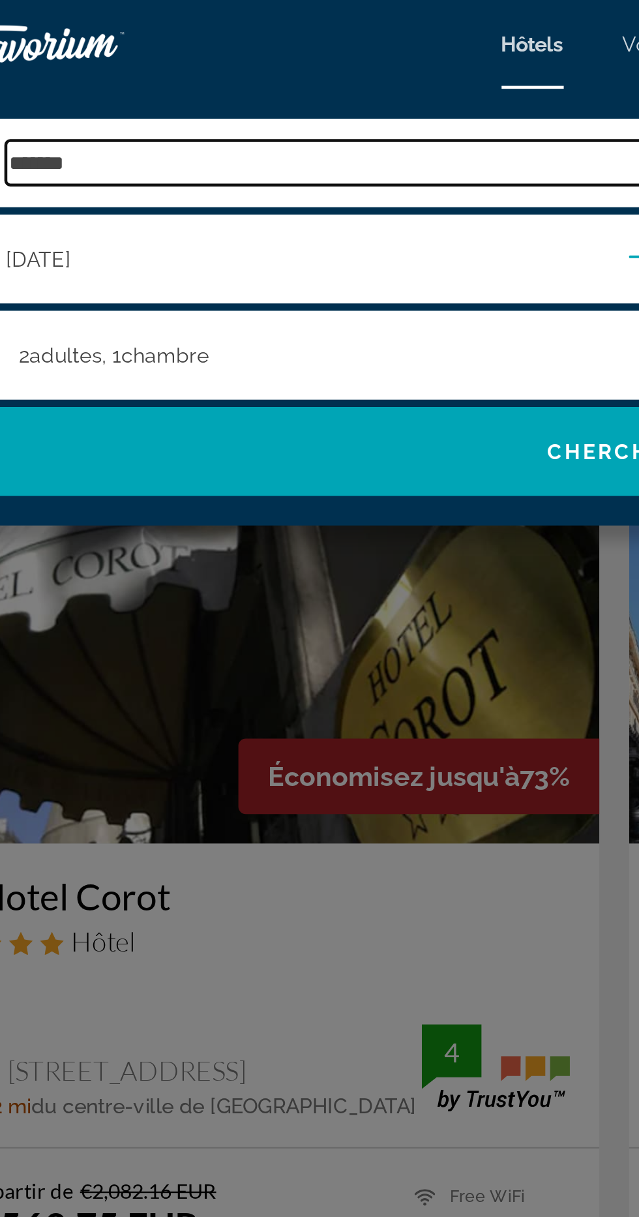
type input "*****"
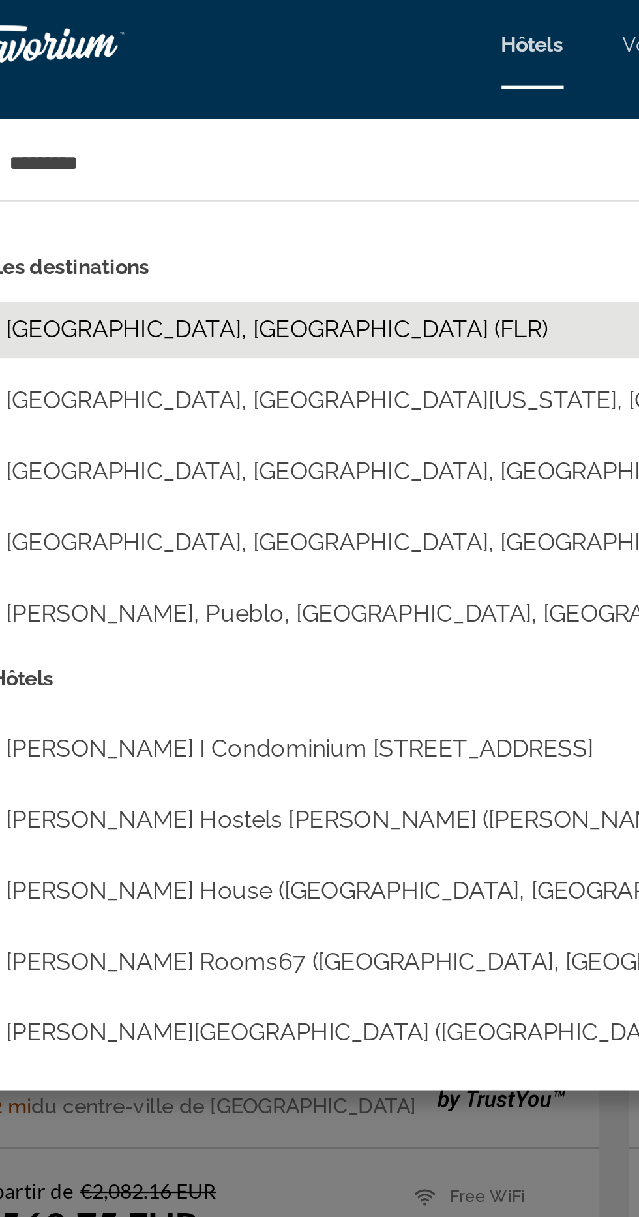
click at [142, 142] on button "Florence, Italy (FLR)" at bounding box center [329, 145] width 568 height 25
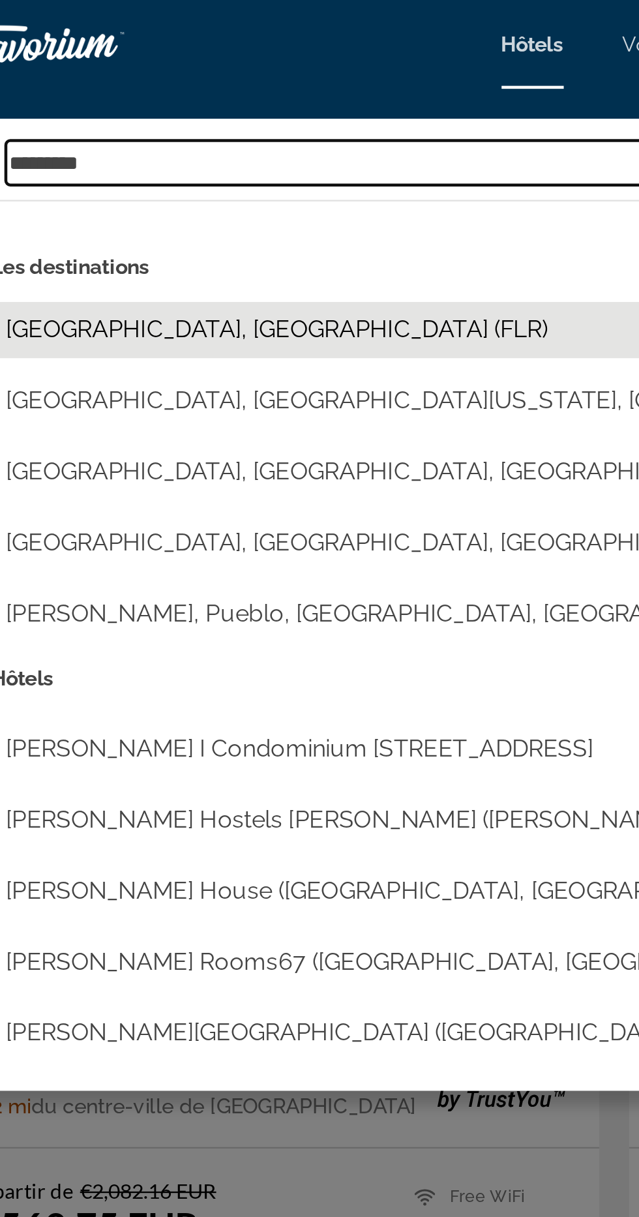
type input "**********"
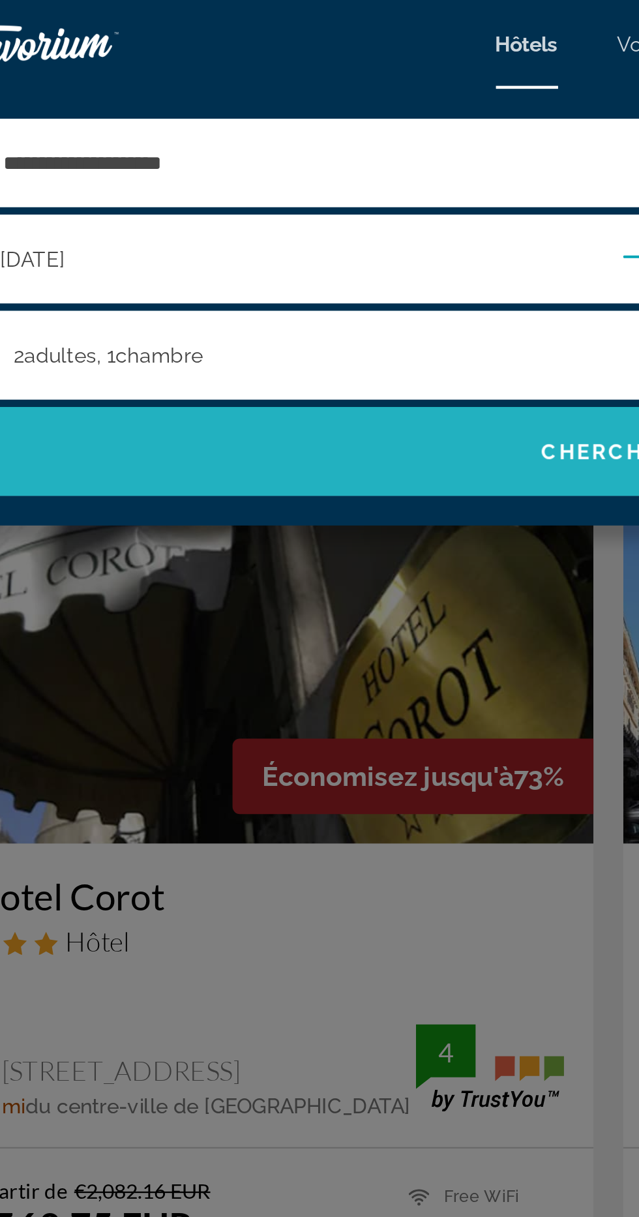
click at [278, 198] on span "Search" at bounding box center [319, 198] width 613 height 31
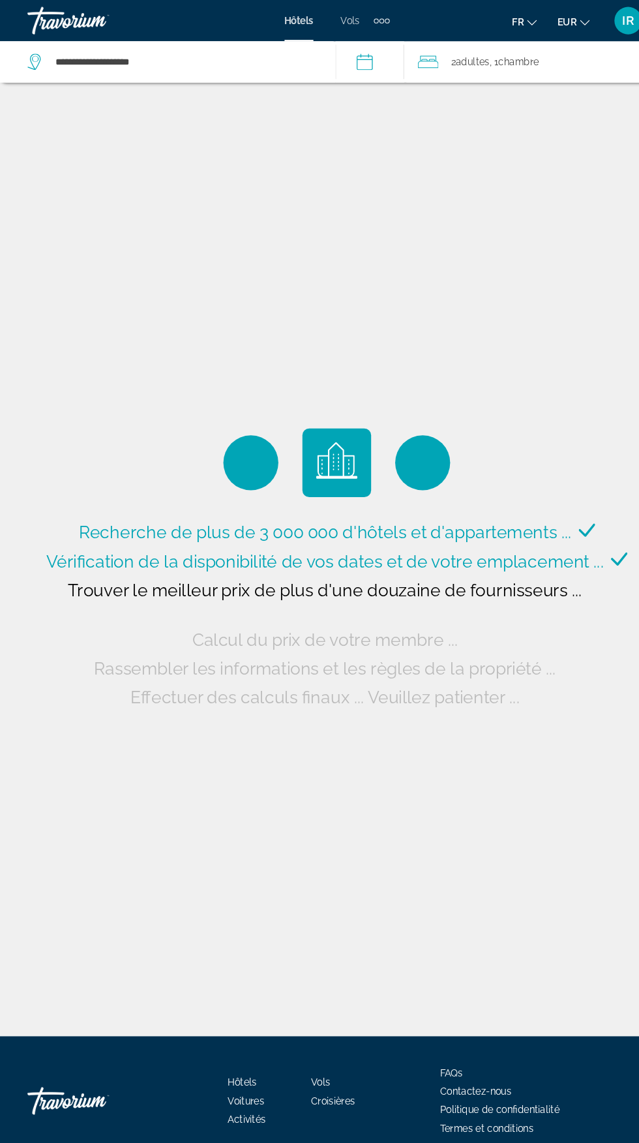
scroll to position [1, 0]
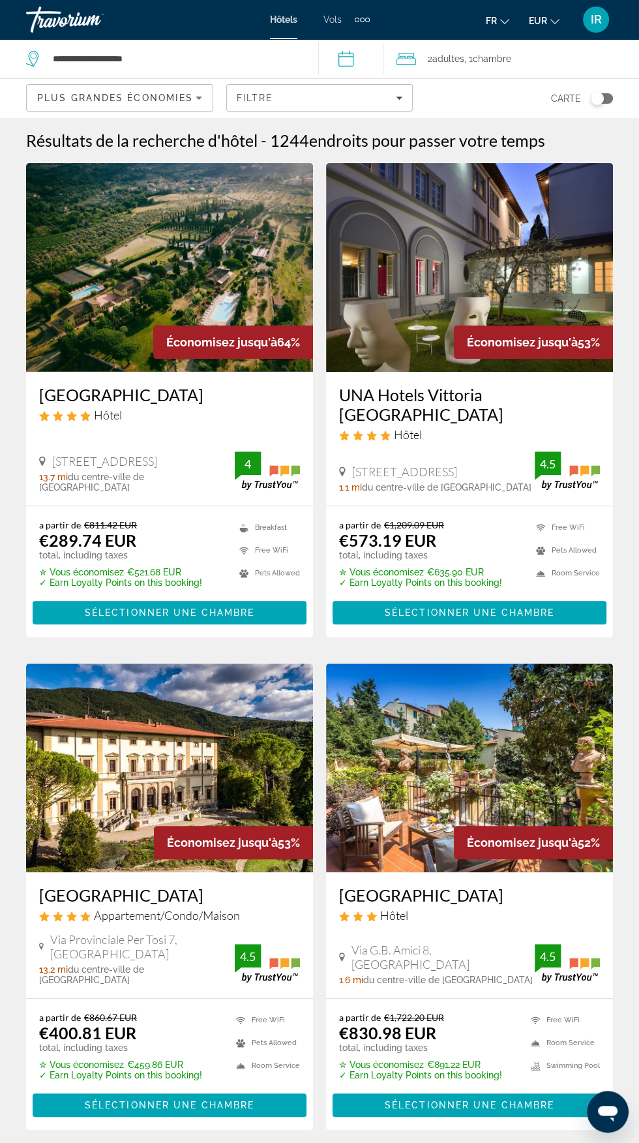
click at [191, 98] on icon "Sort by" at bounding box center [199, 98] width 16 height 16
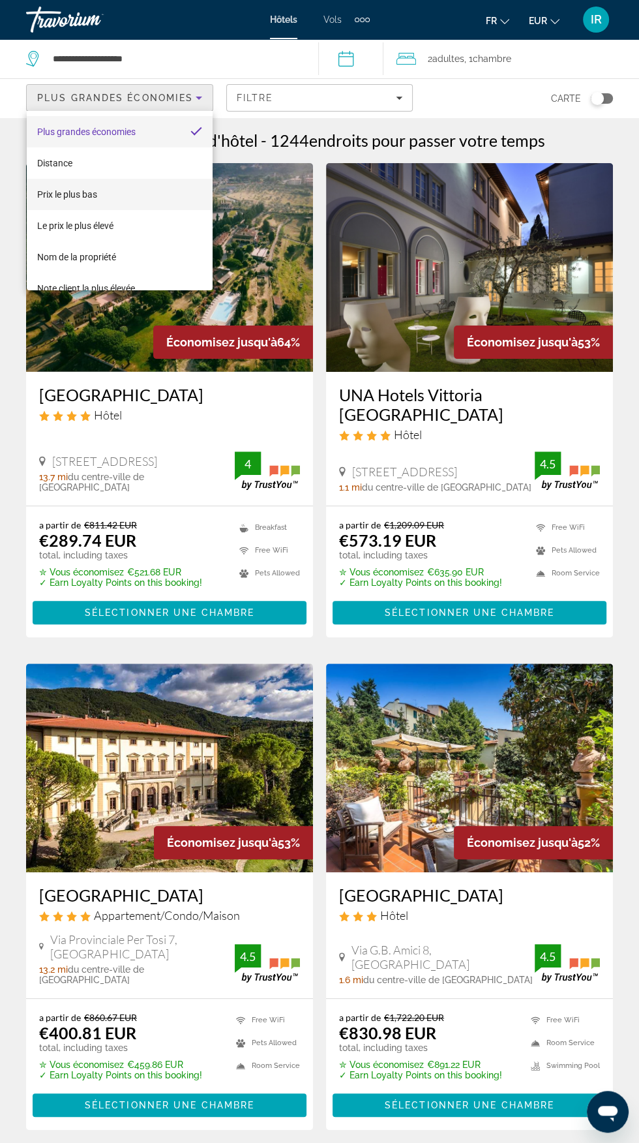
click at [100, 197] on mat-option "Prix le plus bas" at bounding box center [120, 194] width 186 height 31
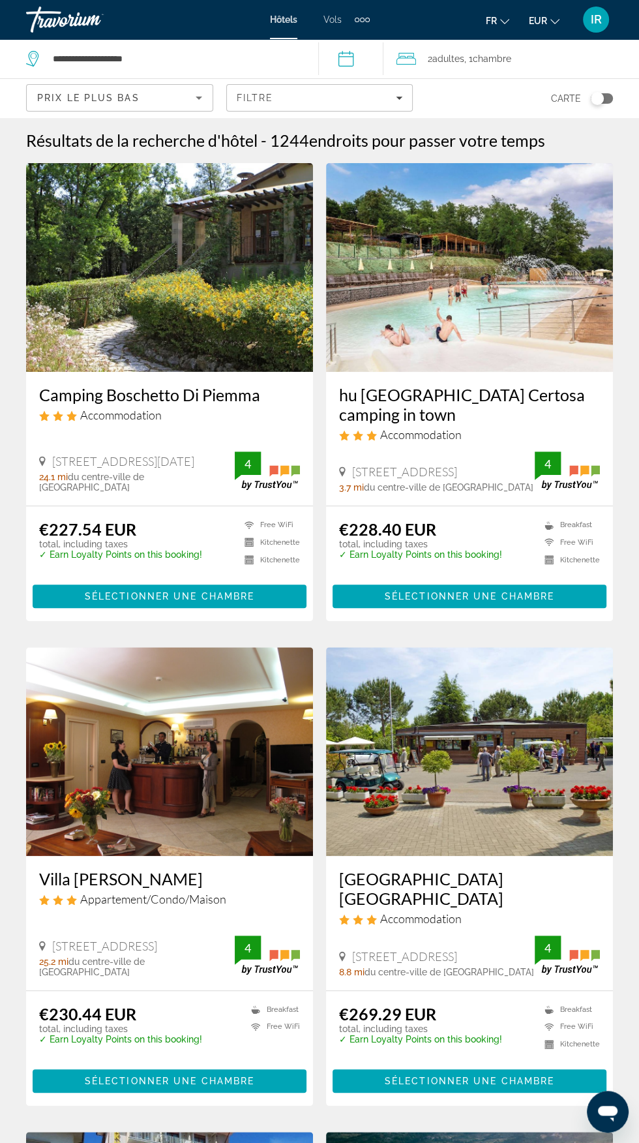
click at [503, 430] on div "hu [GEOGRAPHIC_DATA] Certosa camping in town Accommodation" at bounding box center [469, 418] width 261 height 67
click at [454, 399] on h3 "hu [GEOGRAPHIC_DATA] Certosa camping in town" at bounding box center [469, 404] width 261 height 39
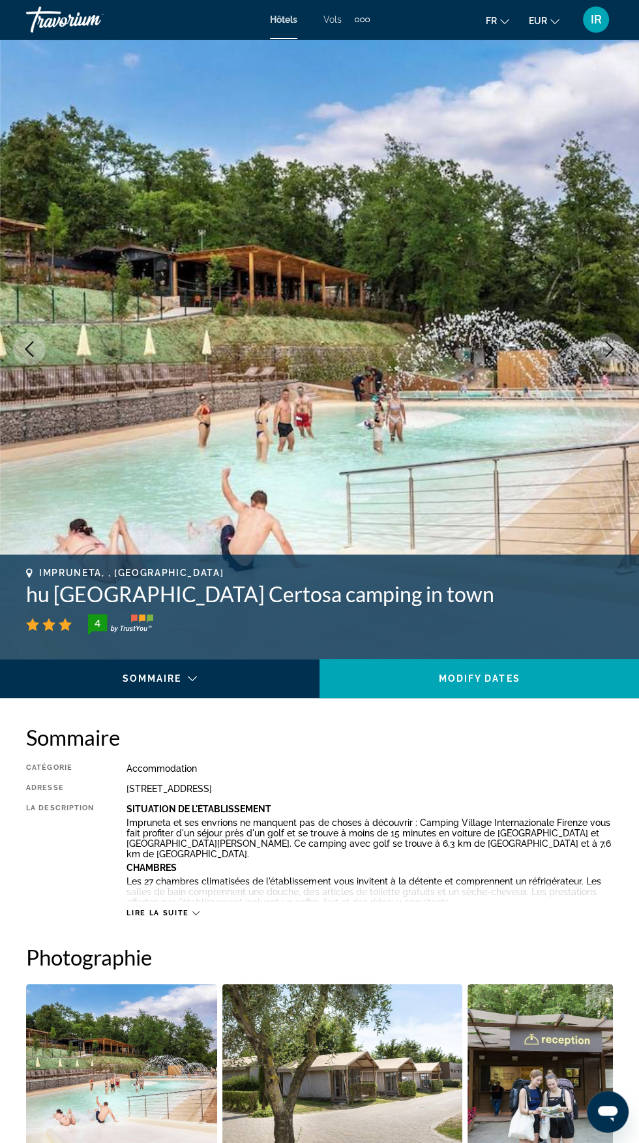
click at [193, 915] on icon "Main content" at bounding box center [195, 912] width 7 height 7
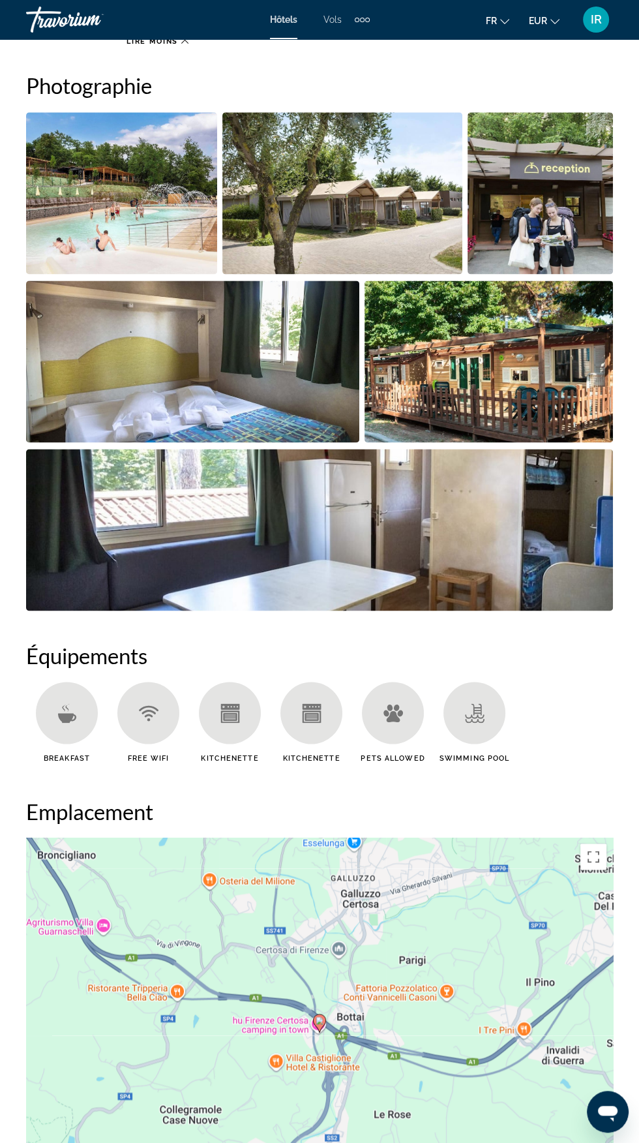
scroll to position [1004, 0]
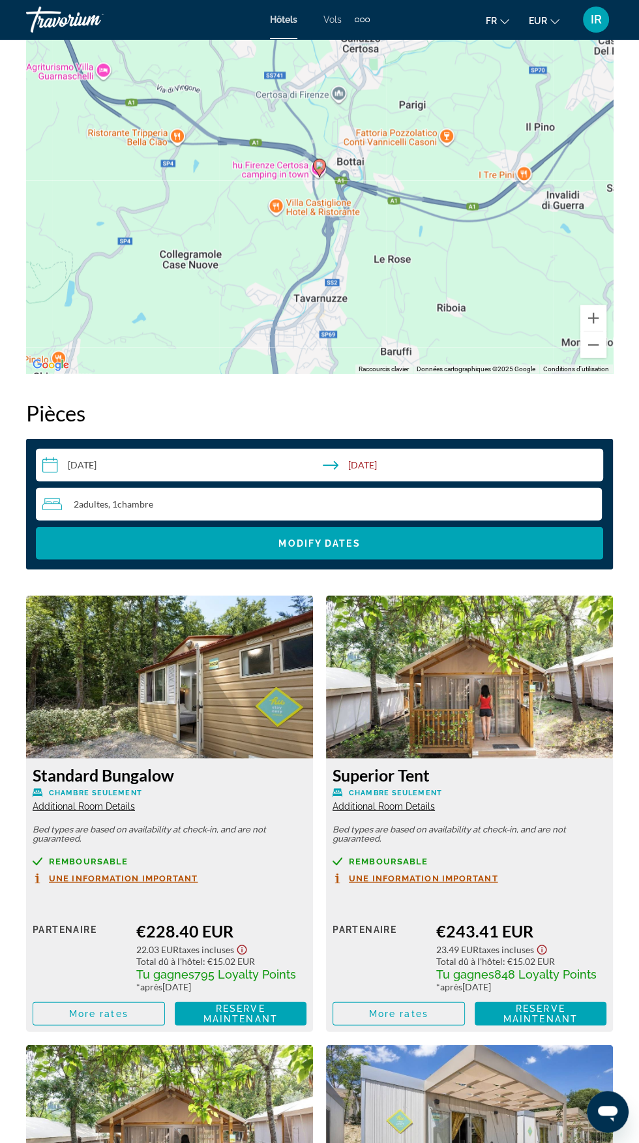
scroll to position [1726, 0]
